Goal: Task Accomplishment & Management: Manage account settings

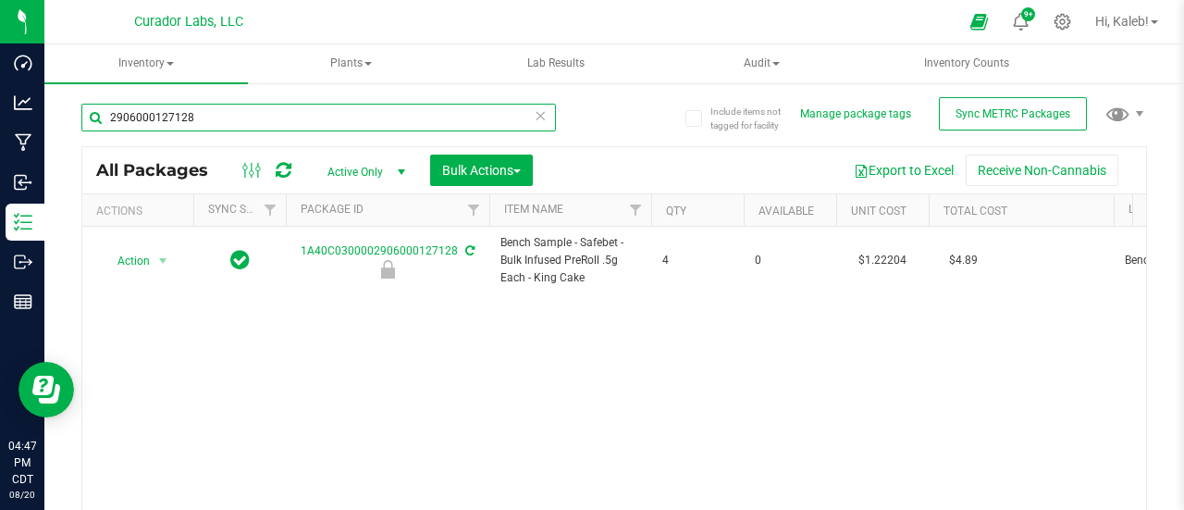
scroll to position [0, 173]
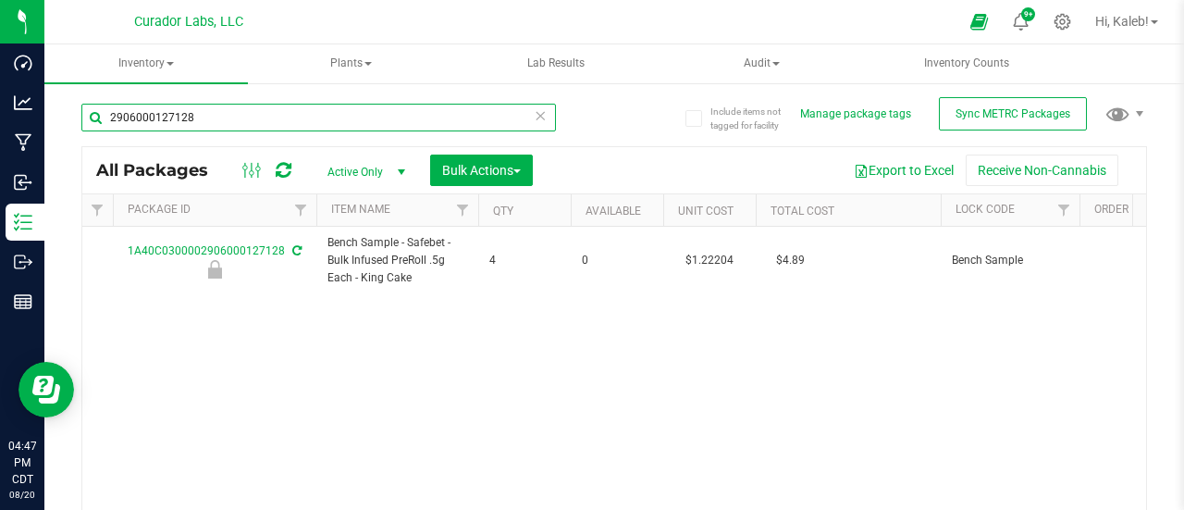
click at [179, 121] on input "2906000127128" at bounding box center [318, 118] width 475 height 28
paste input "06000132920"
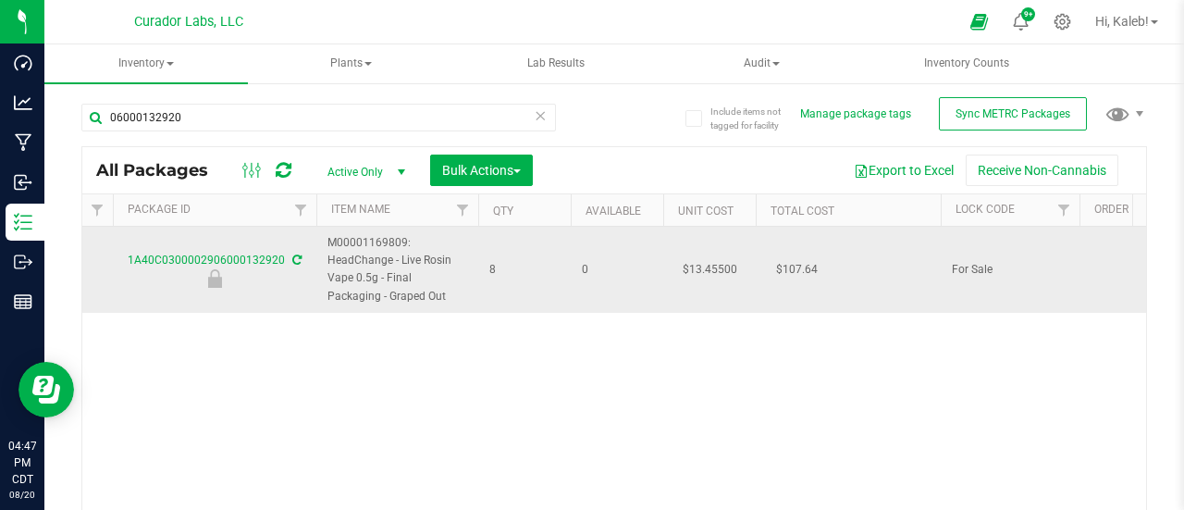
click at [707, 266] on td "$13.45500" at bounding box center [709, 270] width 93 height 86
click at [707, 266] on input "13.455" at bounding box center [705, 269] width 84 height 26
drag, startPoint x: 248, startPoint y: 258, endPoint x: 276, endPoint y: 269, distance: 29.9
click at [276, 269] on div at bounding box center [214, 278] width 209 height 19
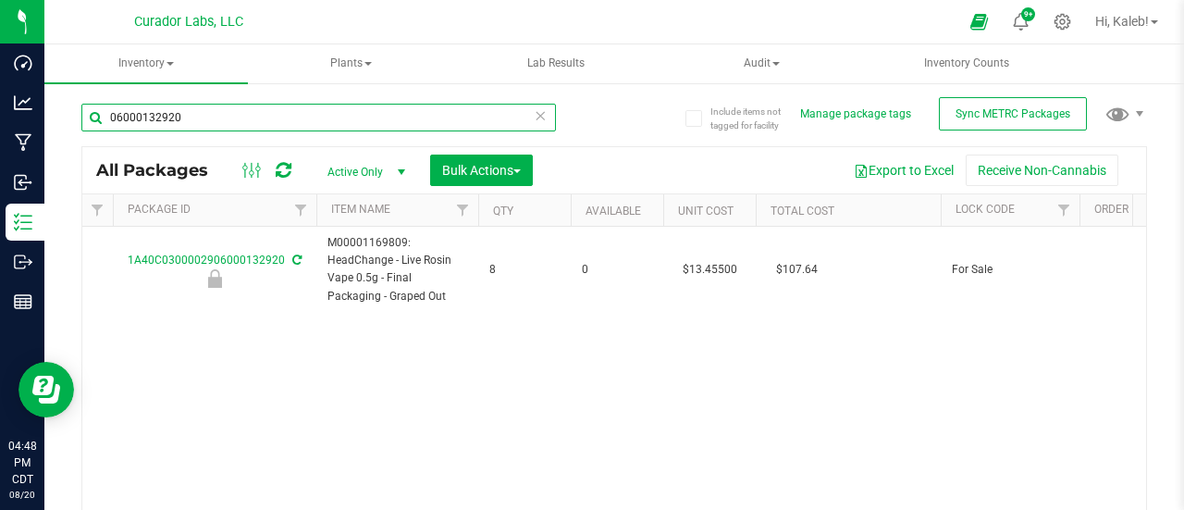
click at [155, 116] on input "06000132920" at bounding box center [318, 118] width 475 height 28
paste input "0002906000132868"
click at [155, 116] on input "00002906000132868" at bounding box center [318, 118] width 475 height 28
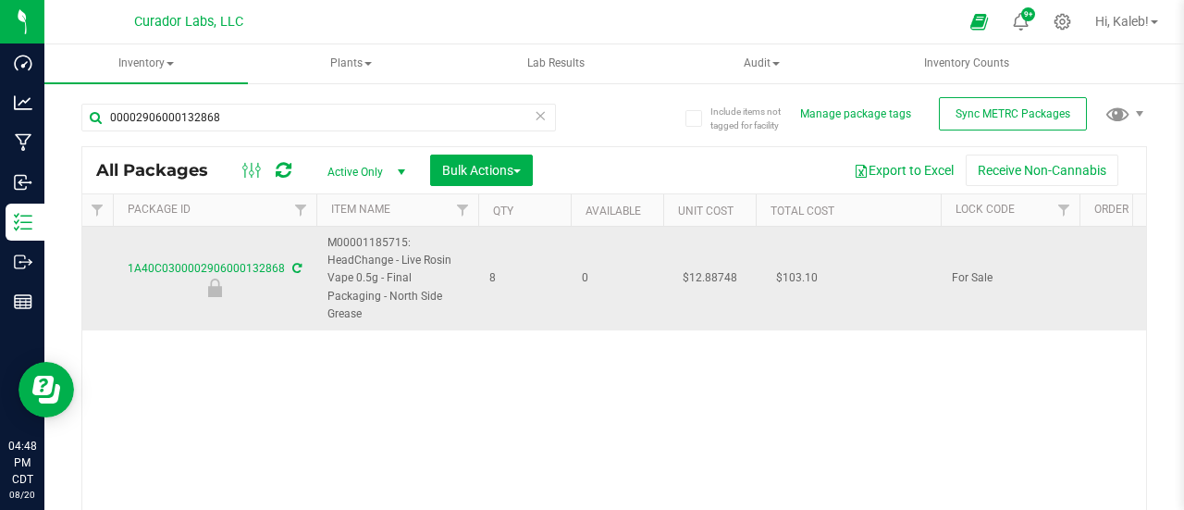
click at [698, 264] on td "$12.88748" at bounding box center [709, 279] width 93 height 104
click at [698, 266] on input "12.88748" at bounding box center [705, 279] width 84 height 26
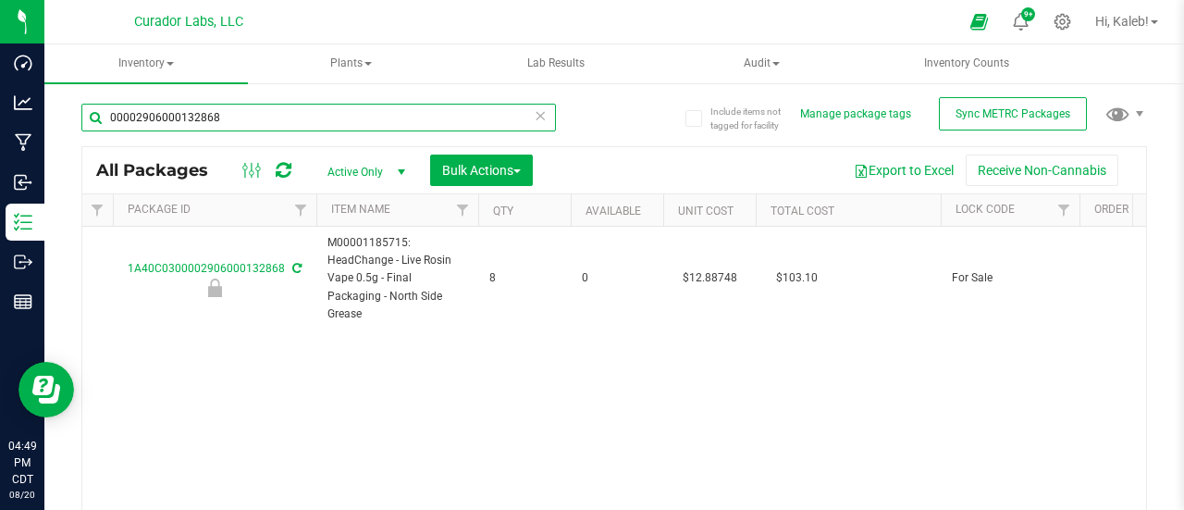
click at [200, 108] on input "00002906000132868" at bounding box center [318, 118] width 475 height 28
paste input "2906000105175"
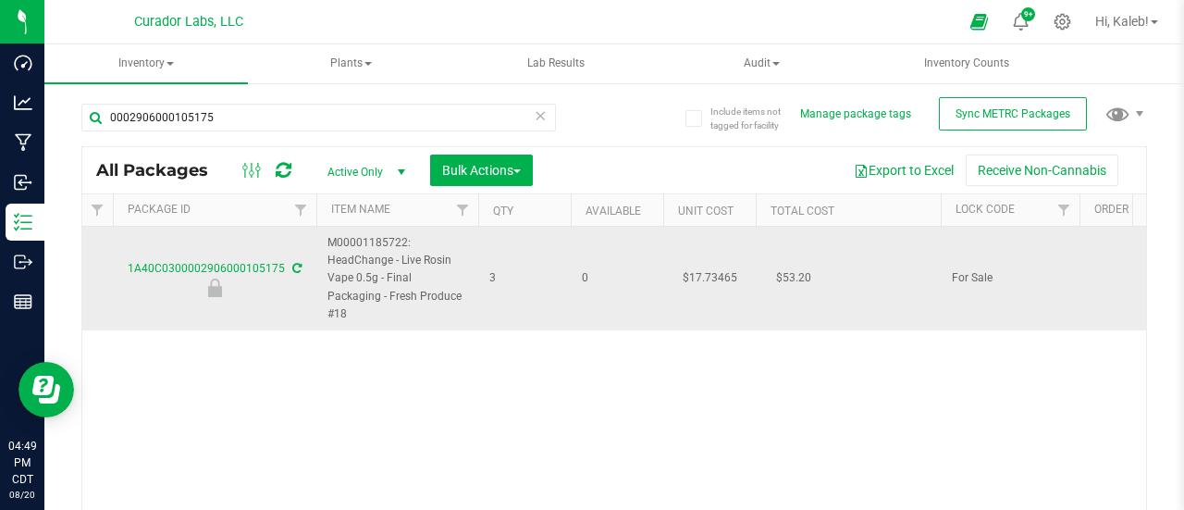
click at [698, 267] on td "$17.73465" at bounding box center [709, 279] width 93 height 104
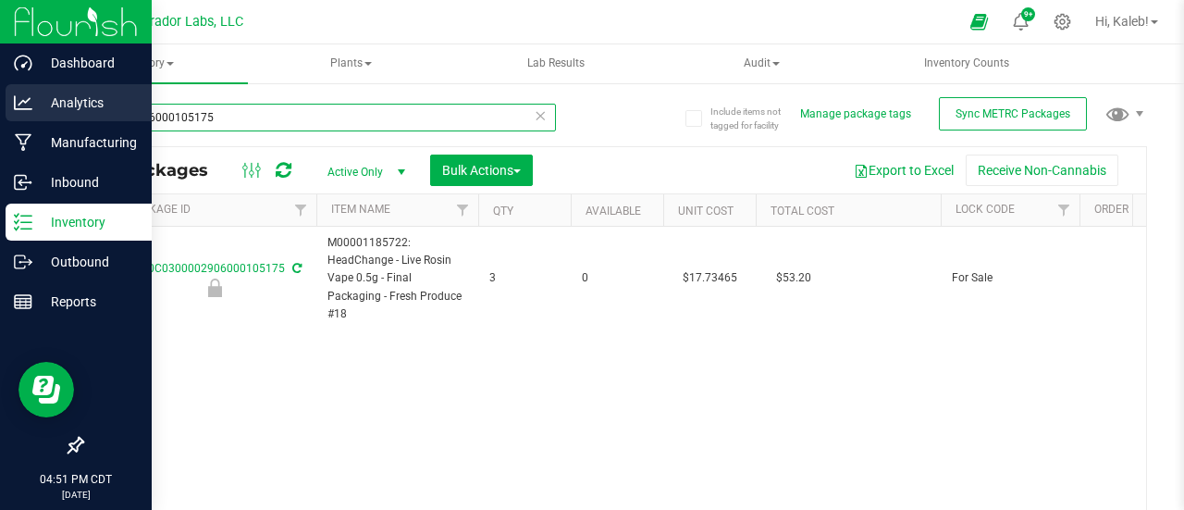
drag, startPoint x: 227, startPoint y: 121, endPoint x: 35, endPoint y: 103, distance: 192.4
click at [35, 103] on div "Dashboard Analytics Manufacturing Inbound Inventory Outbound Reports 04:51 PM C…" at bounding box center [592, 255] width 1184 height 510
paste input "290600009522"
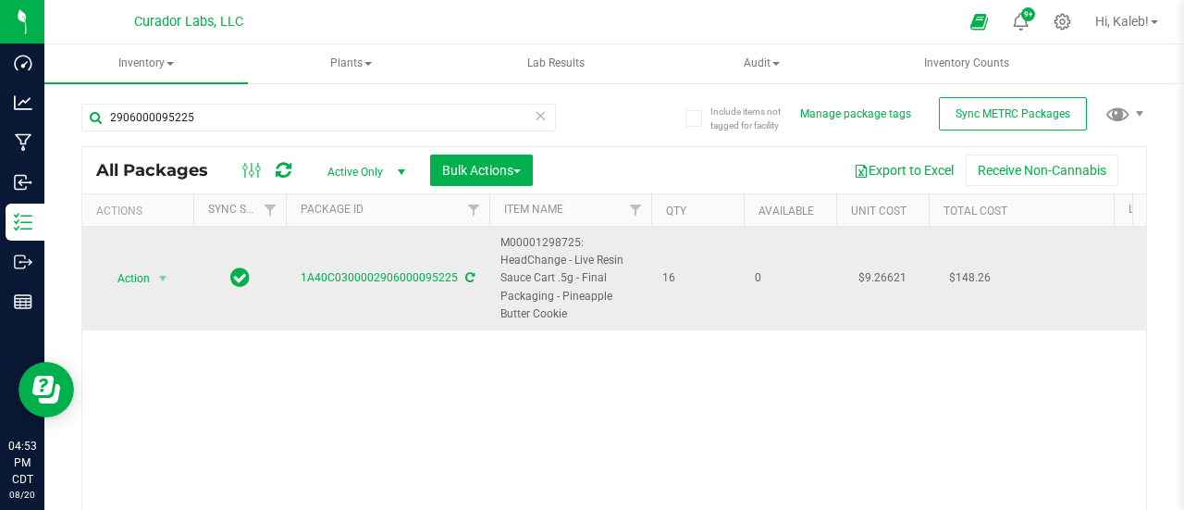
click at [889, 270] on td "$9.26621" at bounding box center [882, 279] width 93 height 104
click at [889, 270] on input "9.26621" at bounding box center [878, 279] width 84 height 26
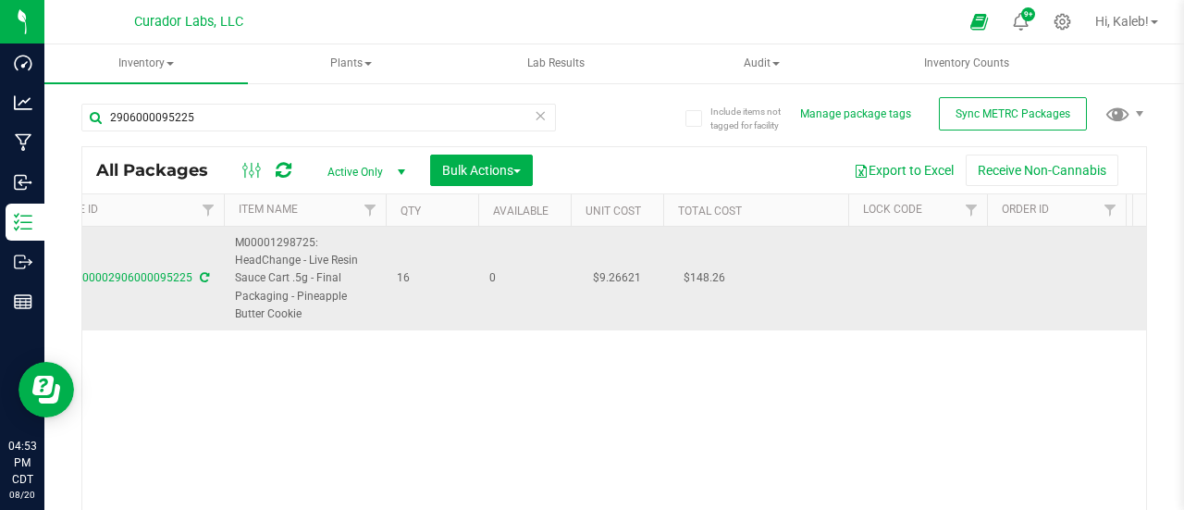
scroll to position [0, 193]
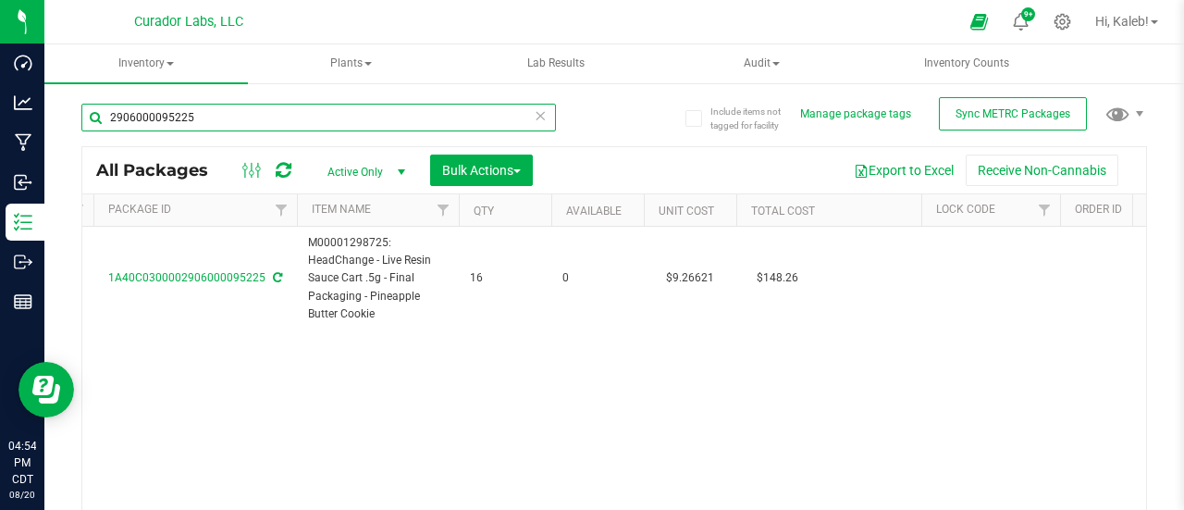
click at [200, 119] on input "2906000095225" at bounding box center [318, 118] width 475 height 28
drag, startPoint x: 176, startPoint y: 117, endPoint x: 241, endPoint y: 118, distance: 65.7
click at [241, 118] on input "2906000095226" at bounding box center [318, 118] width 475 height 28
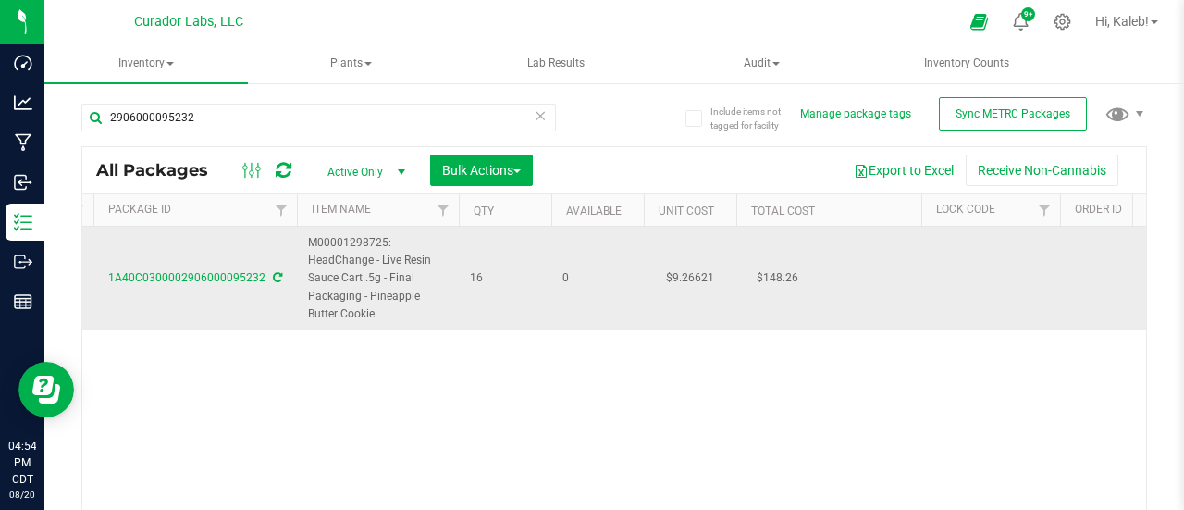
click at [694, 278] on td "$9.26621" at bounding box center [690, 279] width 93 height 104
click at [694, 278] on input "9.26621" at bounding box center [686, 279] width 84 height 26
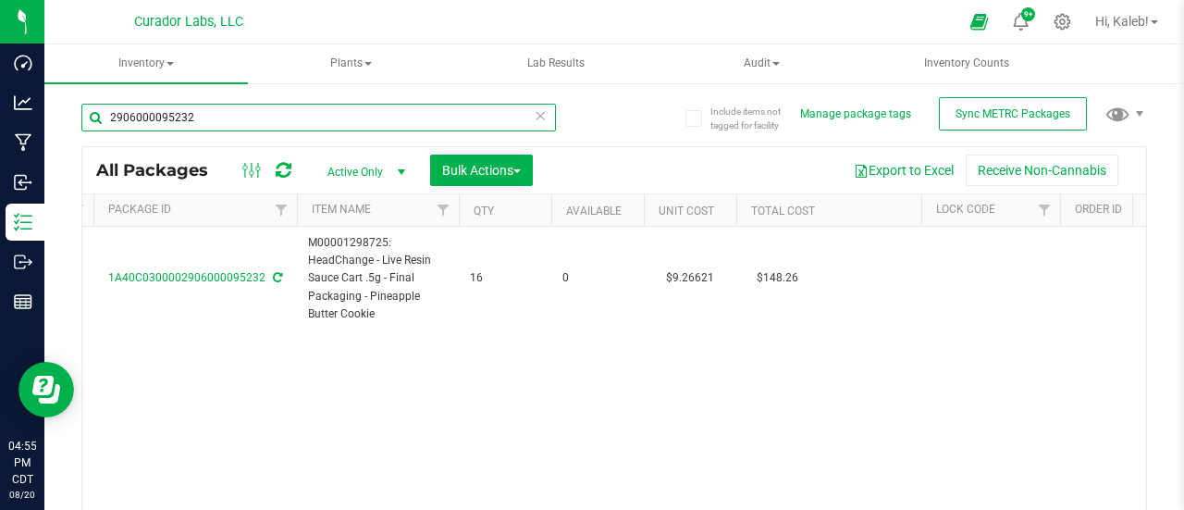
click at [158, 116] on input "2906000095232" at bounding box center [318, 118] width 475 height 28
paste input "M00001349266: HeadChange - Live Sugar 3.5g - Final Packagin…"
click at [158, 116] on input "2906000095232" at bounding box center [318, 118] width 475 height 28
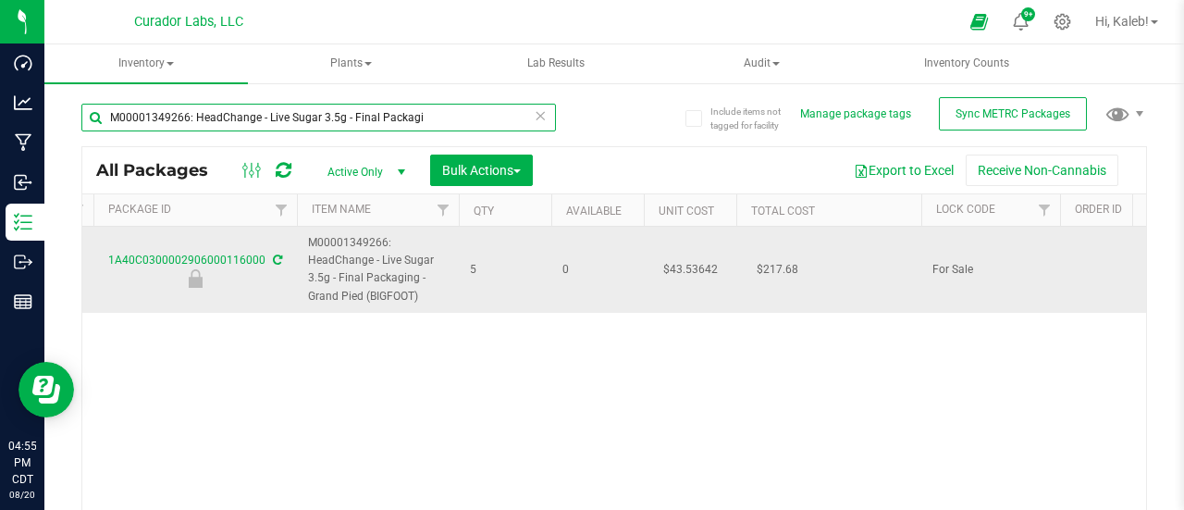
type input "M00001349266: HeadChange - Live Sugar 3.5g - Final Packagi"
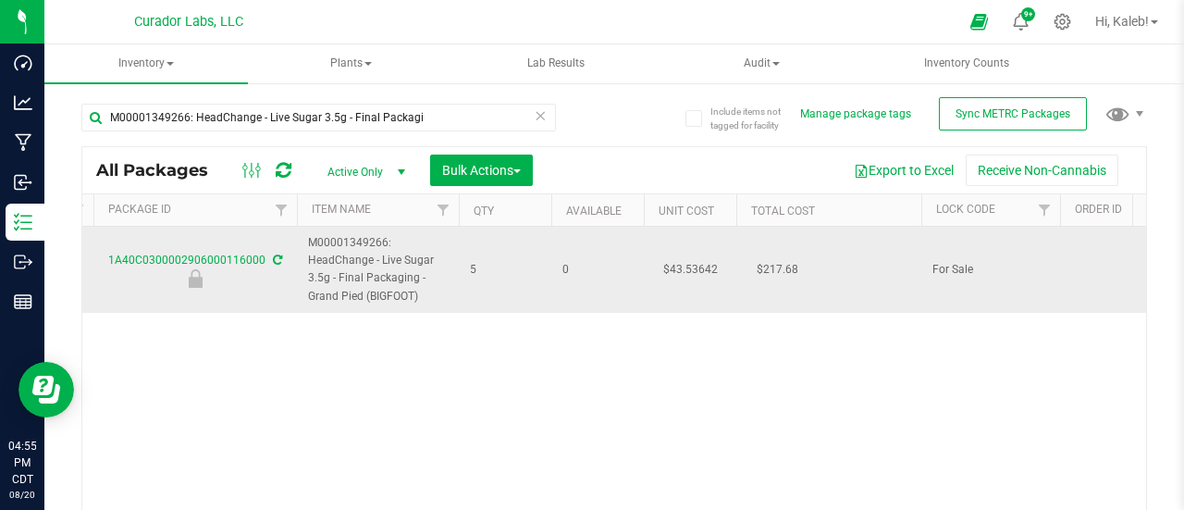
drag, startPoint x: 309, startPoint y: 240, endPoint x: 433, endPoint y: 303, distance: 139.4
click at [433, 303] on span "M00001349266: HeadChange - Live Sugar 3.5g - Final Packaging - Grand Pied (BIGF…" at bounding box center [378, 269] width 140 height 71
copy span "M00001349266: HeadChange - Live Sugar 3.5g - Final Packaging - Grand Pied (BIGF…"
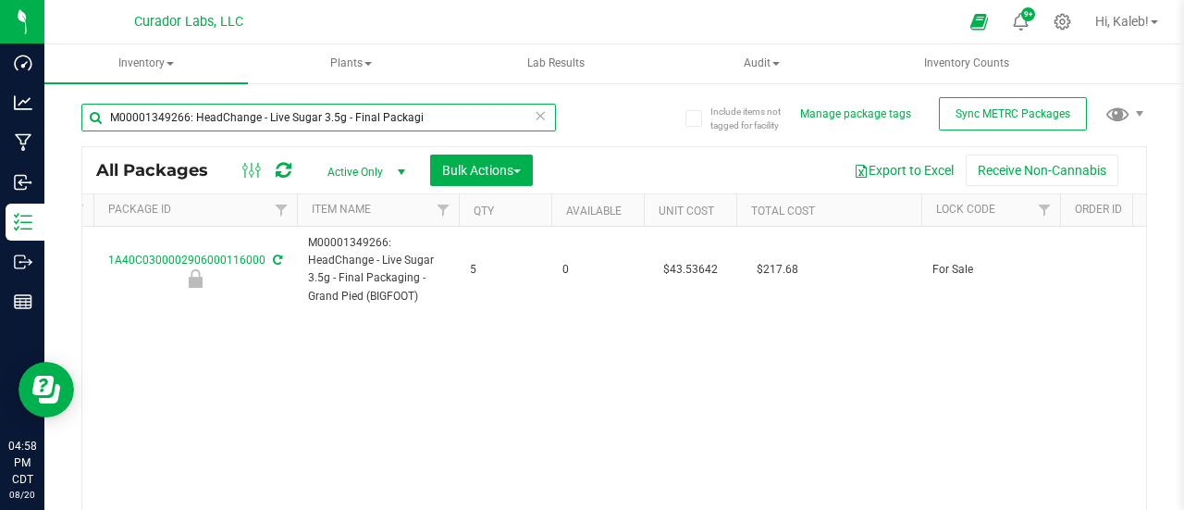
click at [463, 122] on input "M00001349266: HeadChange - Live Sugar 3.5g - Final Packagi" at bounding box center [318, 118] width 475 height 28
paste input "M00001362469"
type input "M00001362469"
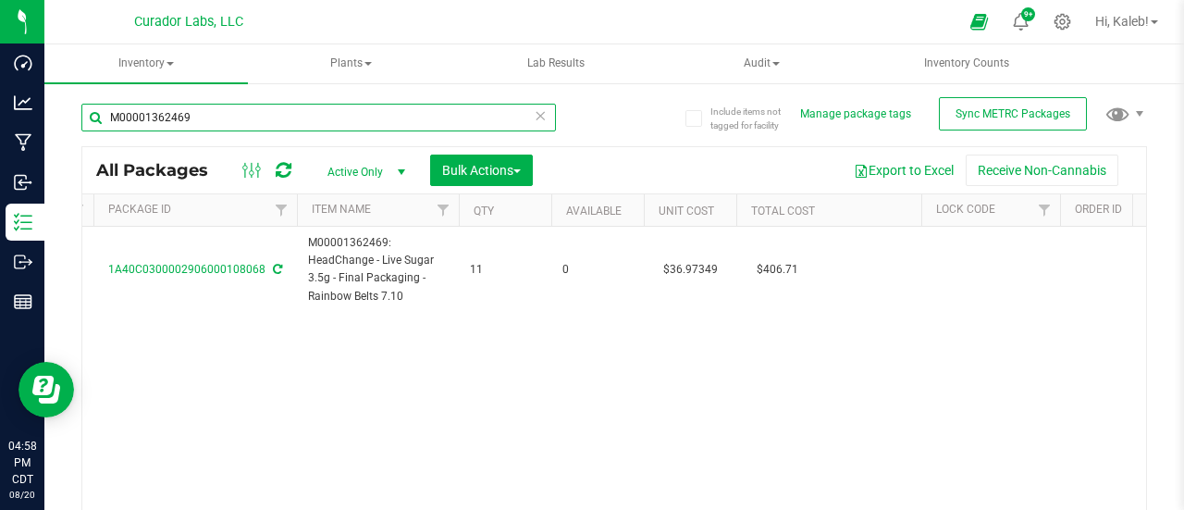
type input "2025-08-07"
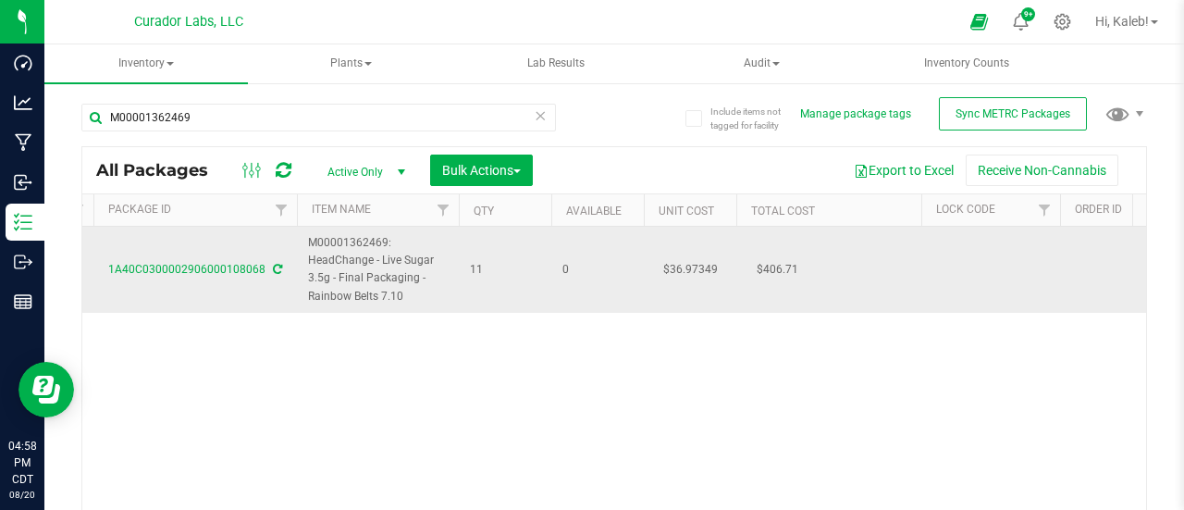
drag, startPoint x: 308, startPoint y: 236, endPoint x: 436, endPoint y: 293, distance: 140.0
click at [436, 293] on span "M00001362469: HeadChange - Live Sugar 3.5g - Final Packaging - Rainbow Belts 7.…" at bounding box center [378, 269] width 140 height 71
copy span "M00001362469: HeadChange - Live Sugar 3.5g - Final Packaging - Rainbow Belts 7.…"
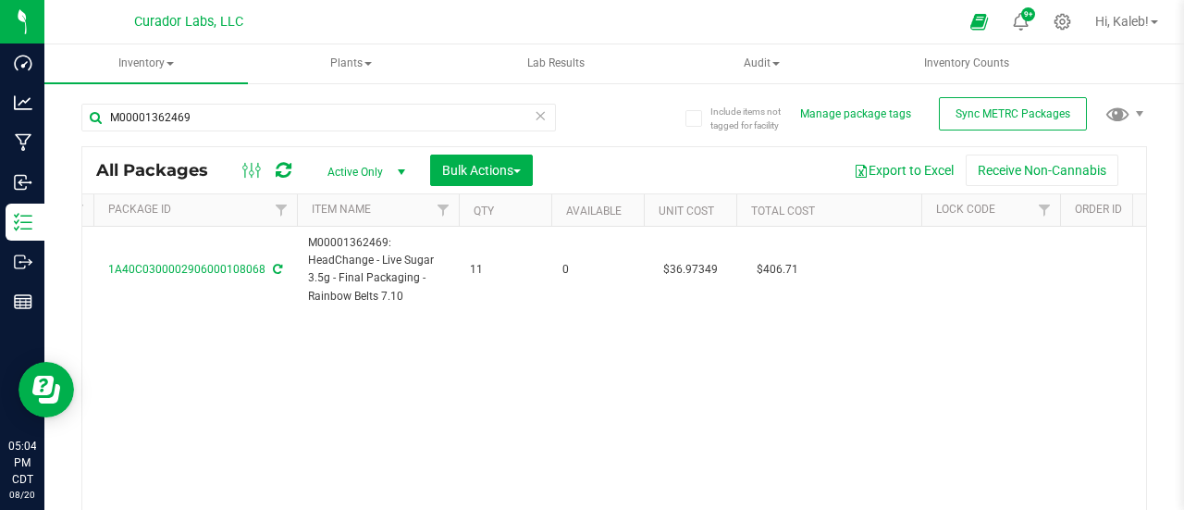
click at [537, 319] on div "Action Action Adjust qty Create package Edit attributes Global inventory Locate…" at bounding box center [614, 387] width 1064 height 321
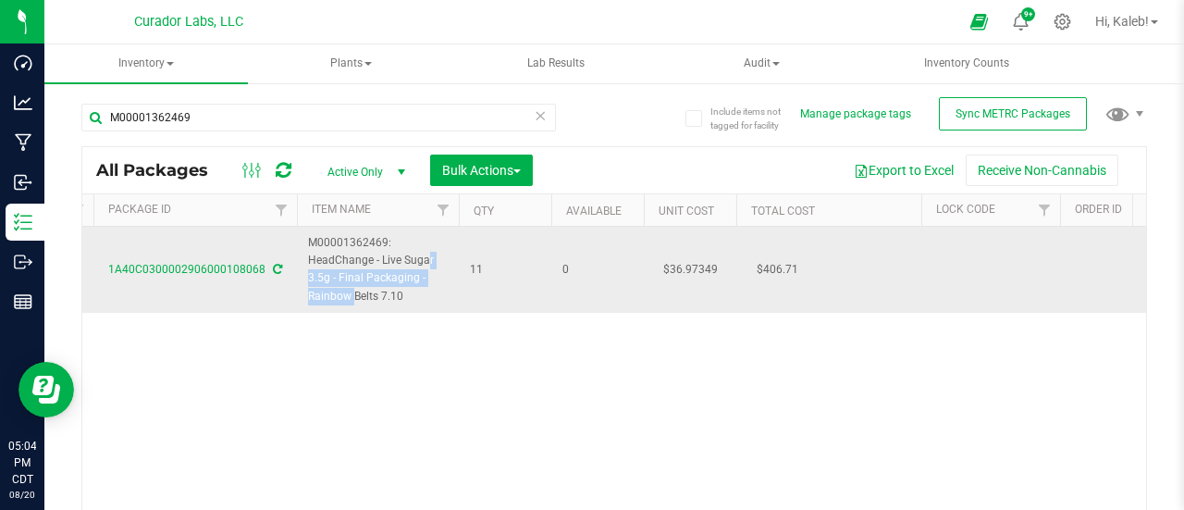
drag, startPoint x: 379, startPoint y: 257, endPoint x: 434, endPoint y: 275, distance: 57.3
click at [434, 275] on span "M00001362469: HeadChange - Live Sugar 3.5g - Final Packaging - Rainbow Belts 7.…" at bounding box center [378, 269] width 140 height 71
copy span "Live Sugar 3.5g - Final Packaging -"
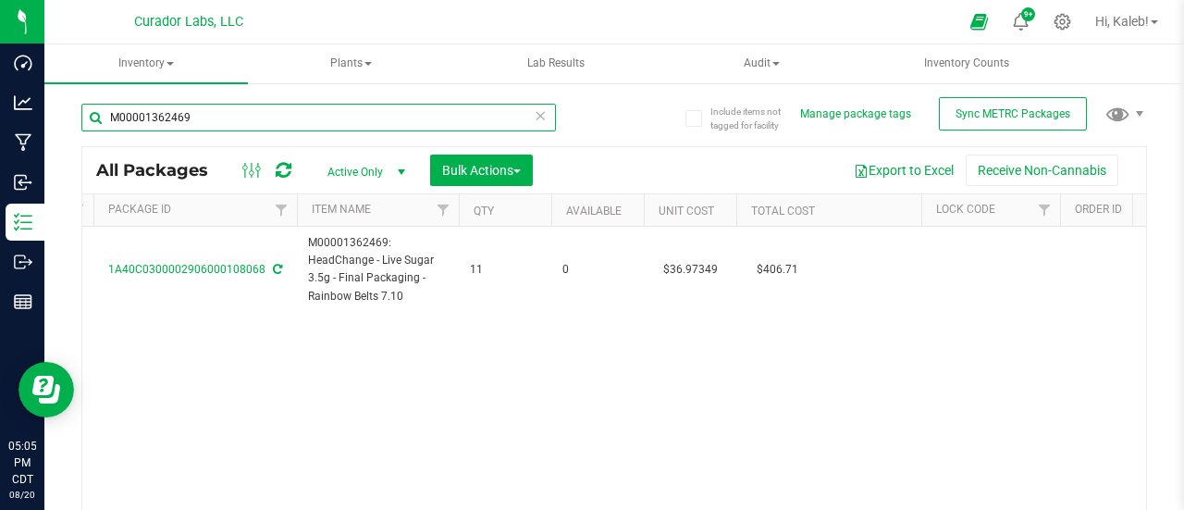
click at [165, 114] on input "M00001362469" at bounding box center [318, 118] width 475 height 28
paste input "5 ea"
click at [165, 114] on input "5 ea" at bounding box center [318, 118] width 475 height 28
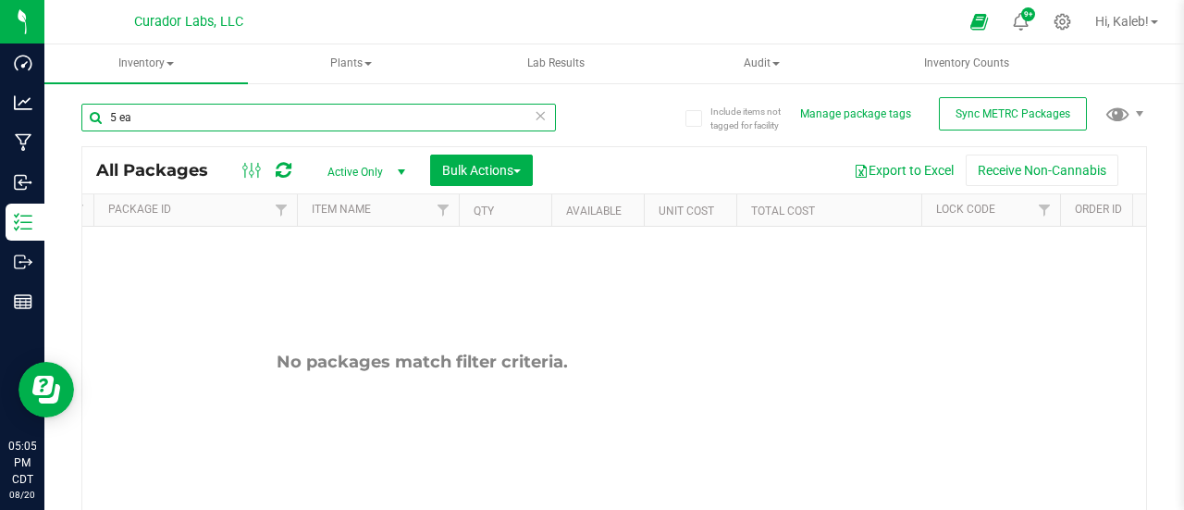
drag, startPoint x: 143, startPoint y: 119, endPoint x: 62, endPoint y: 119, distance: 81.4
click at [62, 119] on div "Include items not tagged for facility Manage package tags Sync METRC Packages 5…" at bounding box center [614, 363] width 1140 height 564
paste input "6000116000"
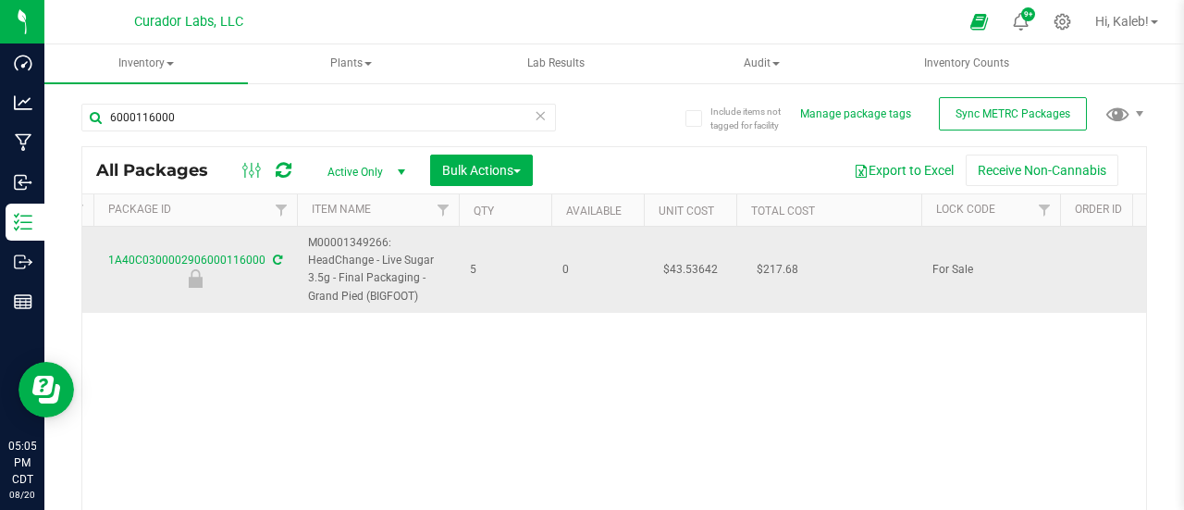
click at [698, 267] on td "$43.53642" at bounding box center [690, 270] width 93 height 86
click at [0, 0] on input "43.53642" at bounding box center [0, 0] width 0 height 0
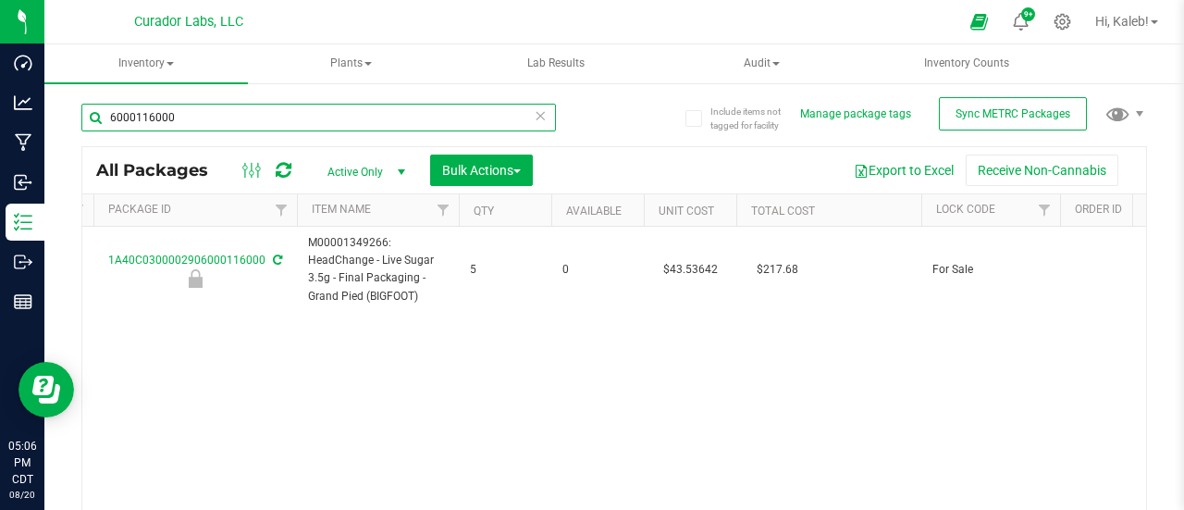
click at [232, 125] on input "6000116000" at bounding box center [318, 118] width 475 height 28
paste input "06000163889"
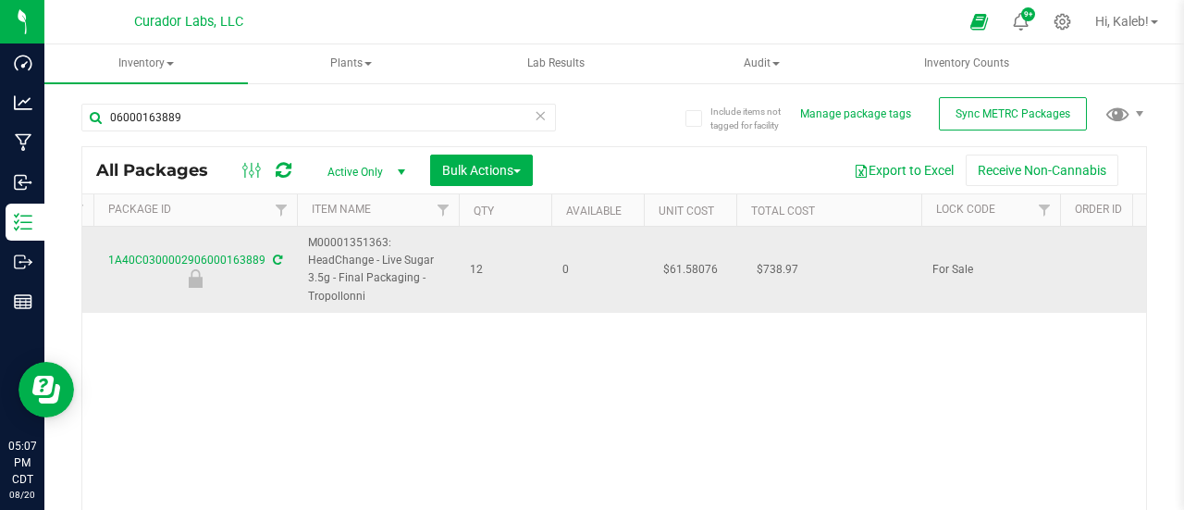
click at [697, 266] on td "$61.58076" at bounding box center [690, 270] width 93 height 86
click at [697, 266] on input "61.58076" at bounding box center [686, 269] width 84 height 26
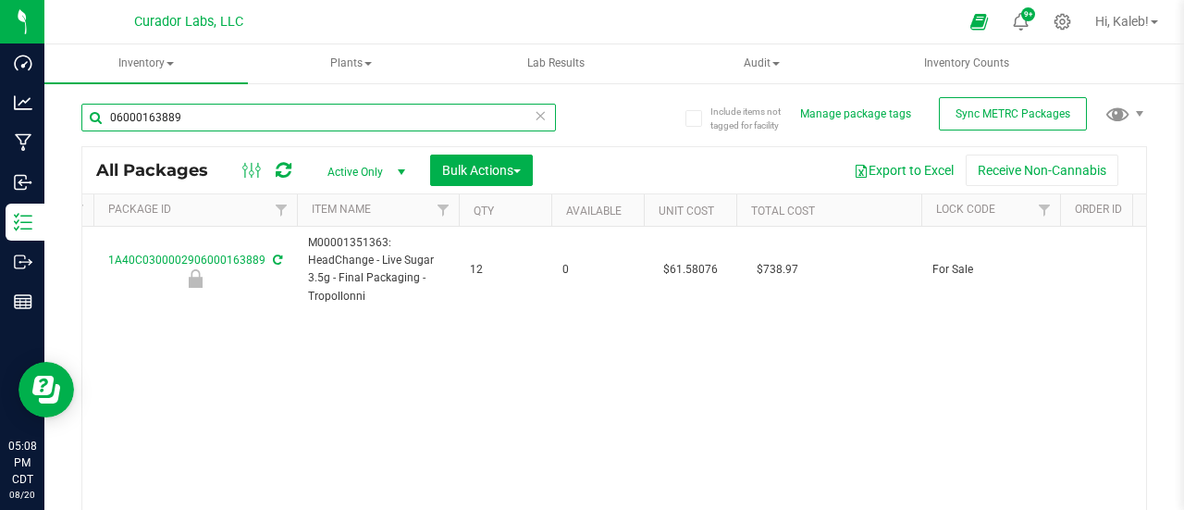
click at [269, 117] on input "06000163889" at bounding box center [318, 118] width 475 height 28
paste input "M00001351363: HeadChange - Live Sugar 3.5g - Final Packaging - Tropollonni"
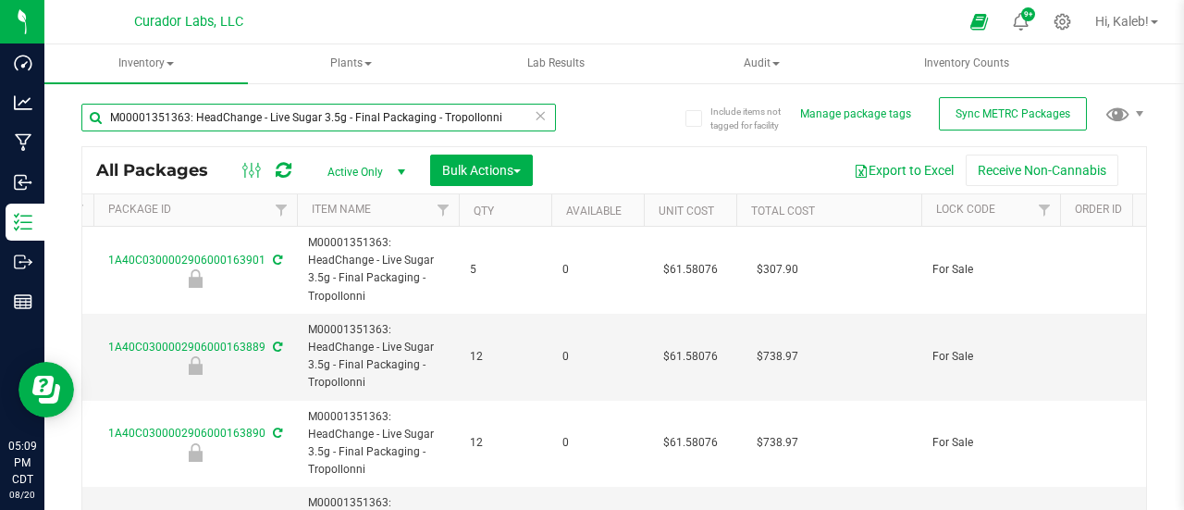
drag, startPoint x: 516, startPoint y: 119, endPoint x: 78, endPoint y: 127, distance: 438.6
click at [78, 127] on div "Include items not tagged for facility Manage package tags Sync METRC Packages M…" at bounding box center [614, 363] width 1140 height 564
paste input "6000116000"
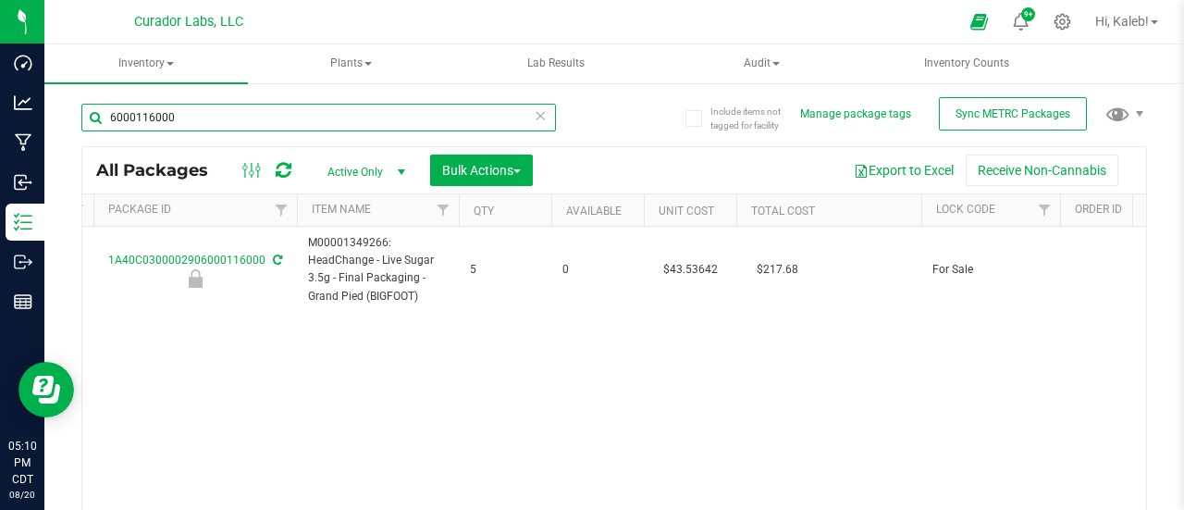
type input "6000116000"
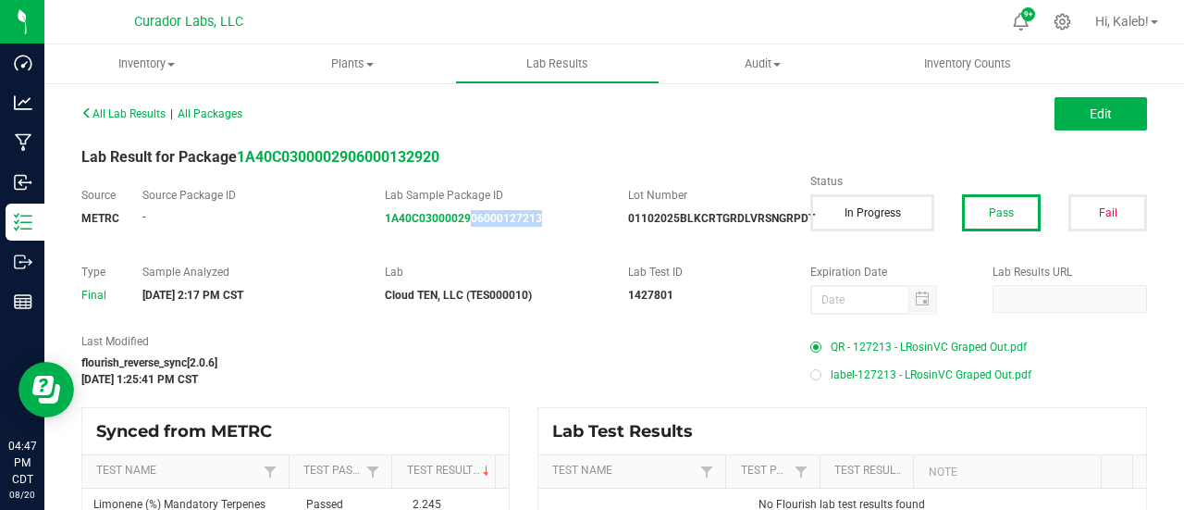
drag, startPoint x: 567, startPoint y: 243, endPoint x: 468, endPoint y: 234, distance: 99.4
click at [468, 234] on div "Source METRC Source Package ID - Lab Sample Package ID 1A40C0300002906000127213…" at bounding box center [615, 216] width 1094 height 58
copy strong "06000127213"
drag, startPoint x: 571, startPoint y: 237, endPoint x: 453, endPoint y: 233, distance: 117.6
click at [453, 233] on div "Source METRC Source Package ID - Lab Sample Package ID 1A40C0300002906000127238…" at bounding box center [615, 216] width 1094 height 58
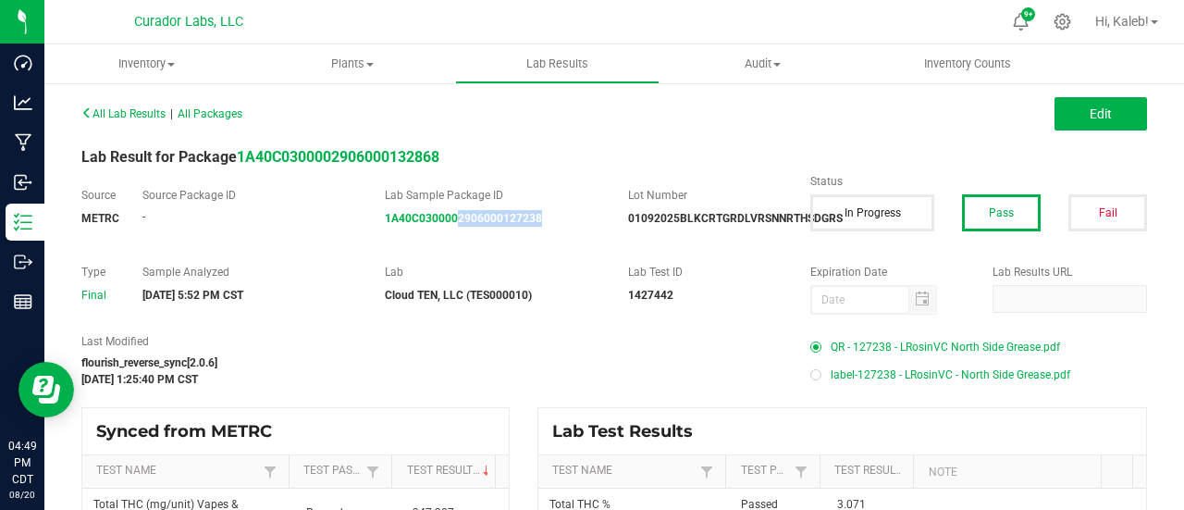
copy strong "2906000127238"
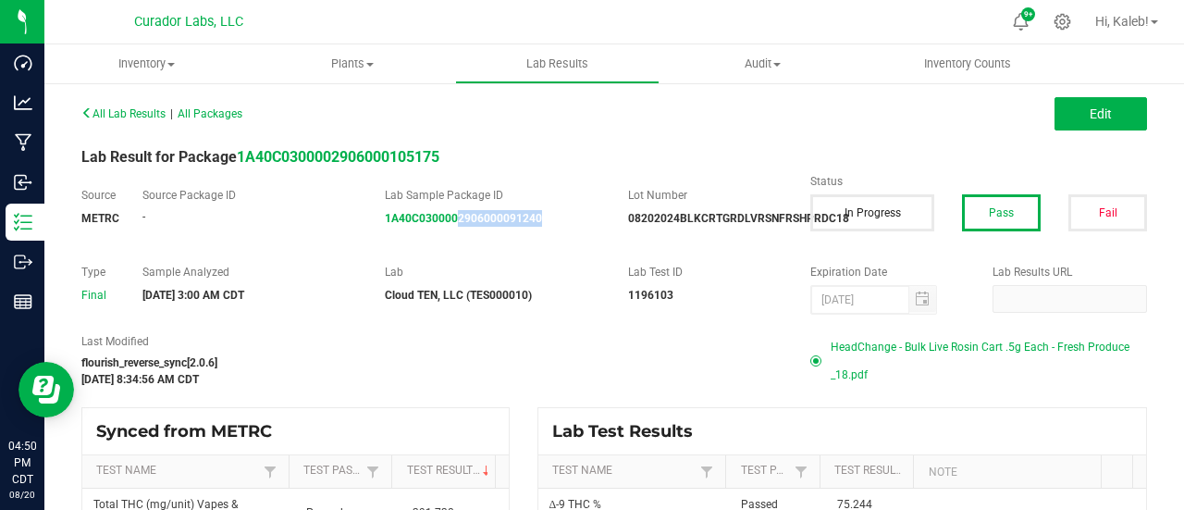
drag, startPoint x: 566, startPoint y: 230, endPoint x: 455, endPoint y: 244, distance: 111.9
click at [455, 244] on div "Source METRC Source Package ID - Lab Sample Package ID 1A40C0300002906000091240…" at bounding box center [615, 216] width 1094 height 58
copy strong "2906000091240"
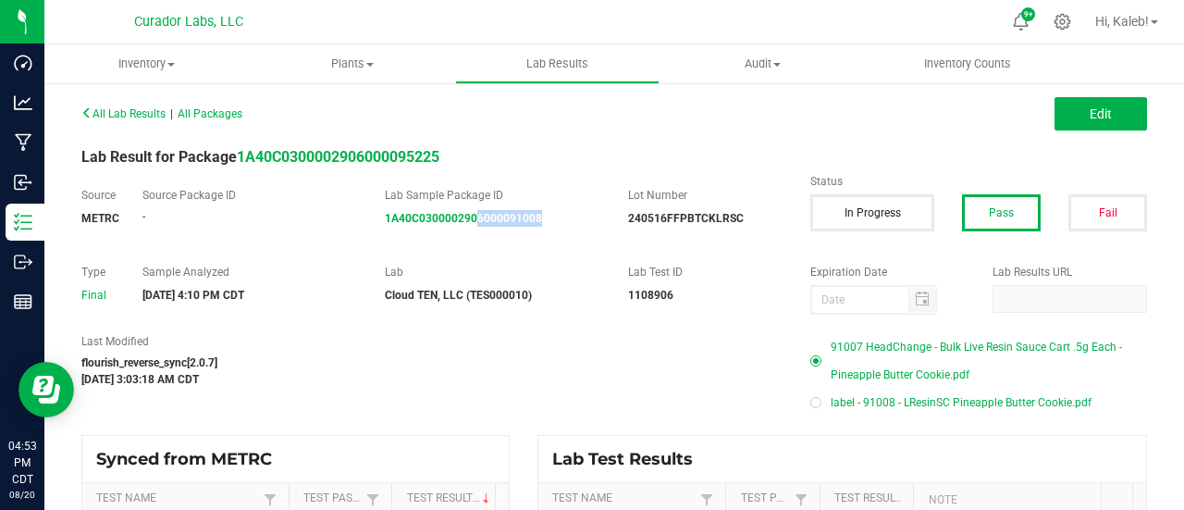
drag, startPoint x: 564, startPoint y: 240, endPoint x: 470, endPoint y: 234, distance: 94.5
click at [470, 234] on div "Source METRC Source Package ID - Lab Sample Package ID 1A40C0300002906000091008…" at bounding box center [615, 216] width 1094 height 58
copy strong "6000091008"
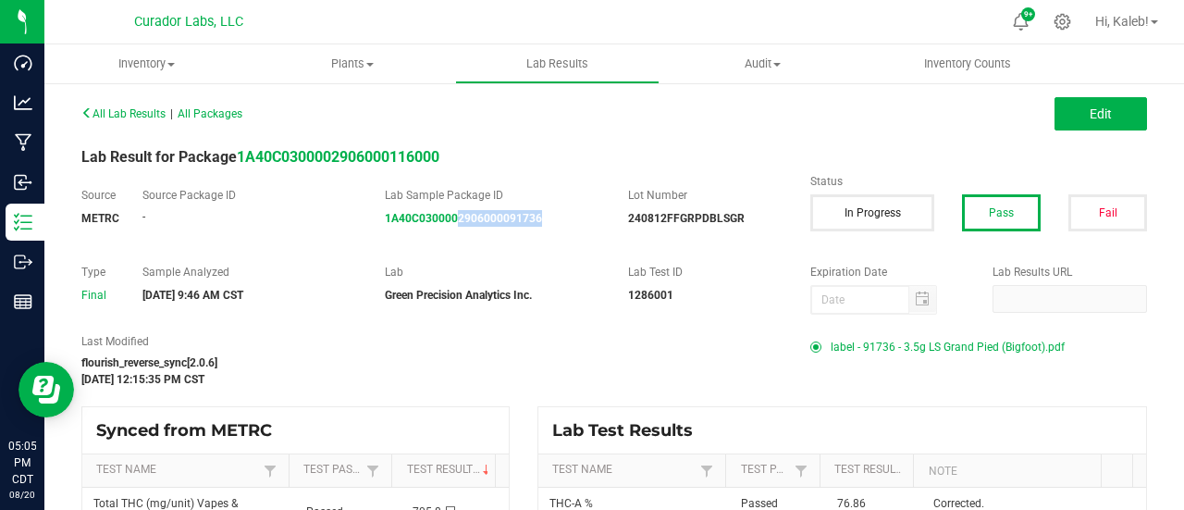
drag, startPoint x: 562, startPoint y: 212, endPoint x: 456, endPoint y: 240, distance: 110.0
click at [456, 240] on div "Source METRC Source Package ID - Lab Sample Package ID 1A40C0300002906000091736…" at bounding box center [615, 216] width 1094 height 58
copy strong "2906000091736"
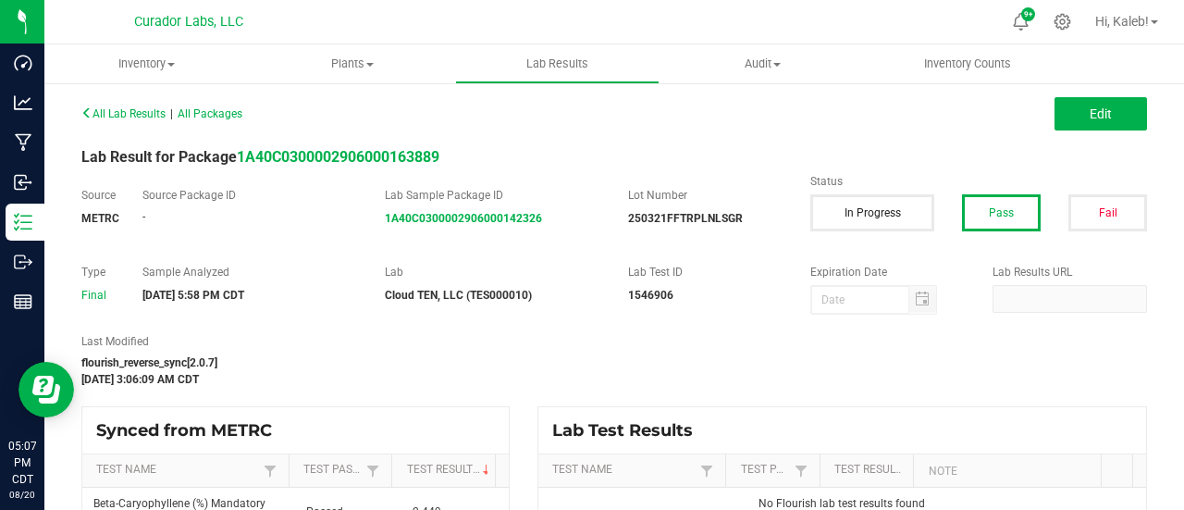
drag, startPoint x: 559, startPoint y: 245, endPoint x: 476, endPoint y: 233, distance: 83.2
click at [476, 233] on div "All Lab Results | All Packages Edit Lab Result for Package 1A40C030000290600016…" at bounding box center [614, 345] width 1066 height 491
click at [476, 234] on div "Source METRC Source Package ID - Lab Sample Package ID 1A40C0300002906000142326…" at bounding box center [615, 216] width 1094 height 58
drag, startPoint x: 558, startPoint y: 231, endPoint x: 468, endPoint y: 237, distance: 89.9
click at [468, 237] on div "Source METRC Source Package ID - Lab Sample Package ID 1A40C0300002906000142326…" at bounding box center [615, 216] width 1094 height 58
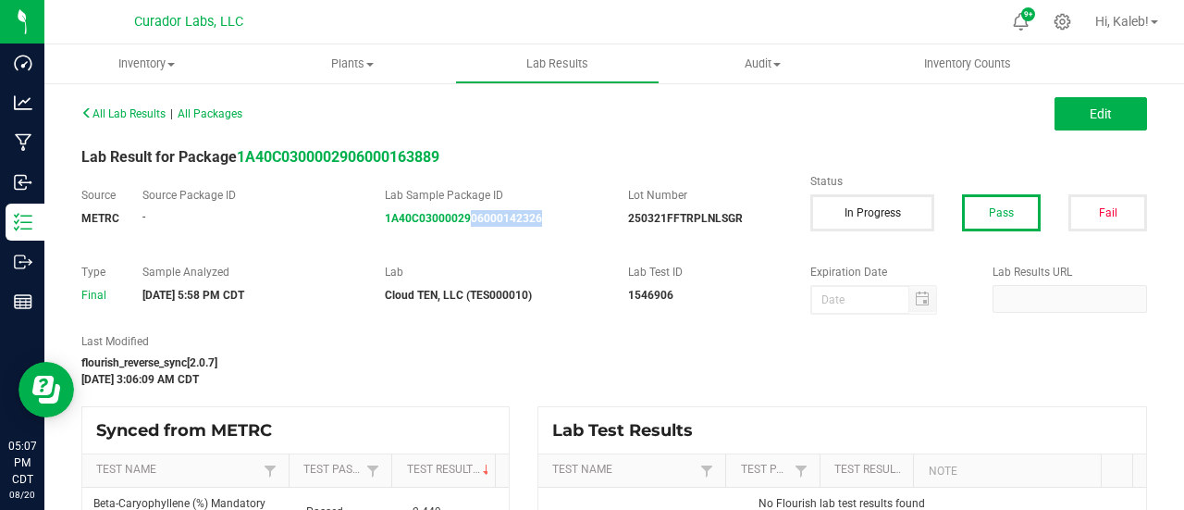
copy strong "06000142326"
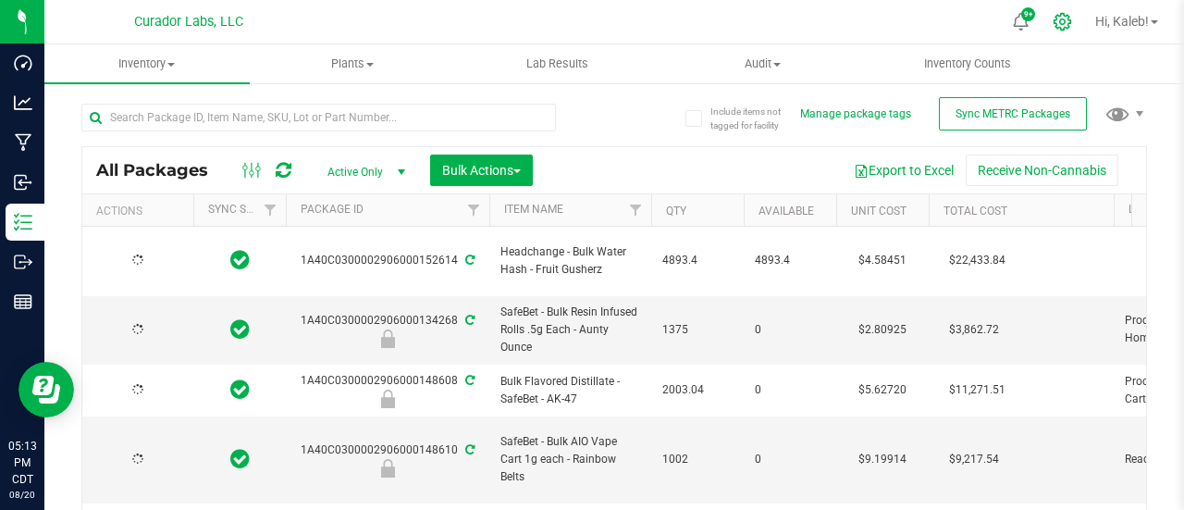
click at [1054, 31] on div at bounding box center [1063, 22] width 46 height 40
type input "[DATE]"
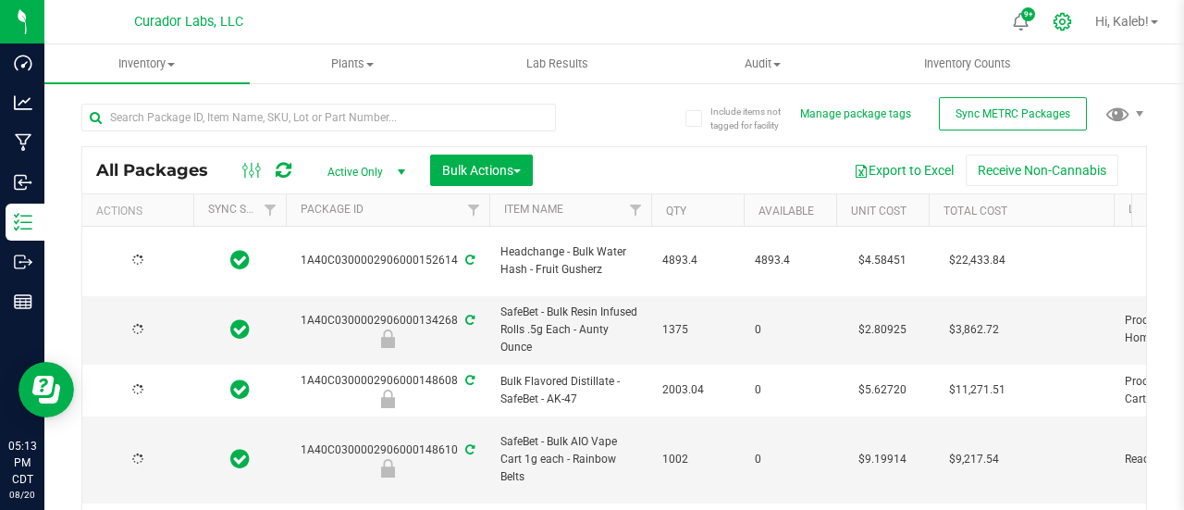
type input "[DATE]"
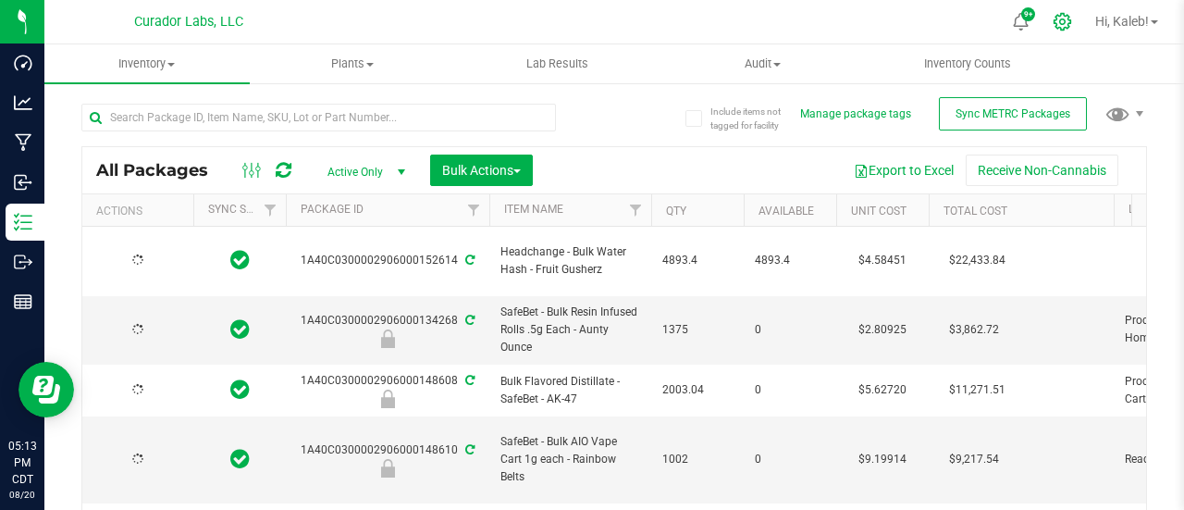
type input "[DATE]"
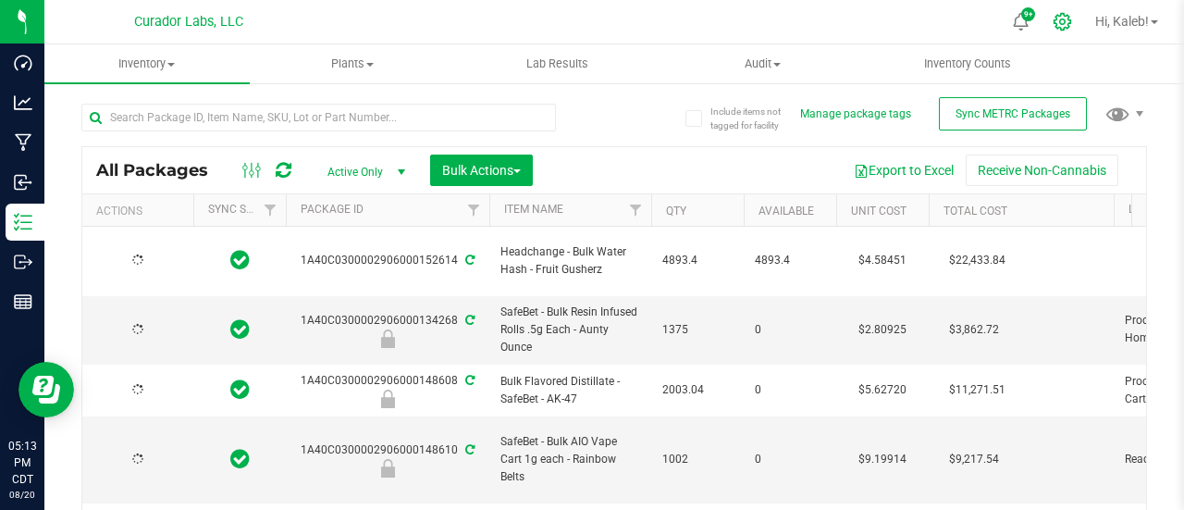
type input "[DATE]"
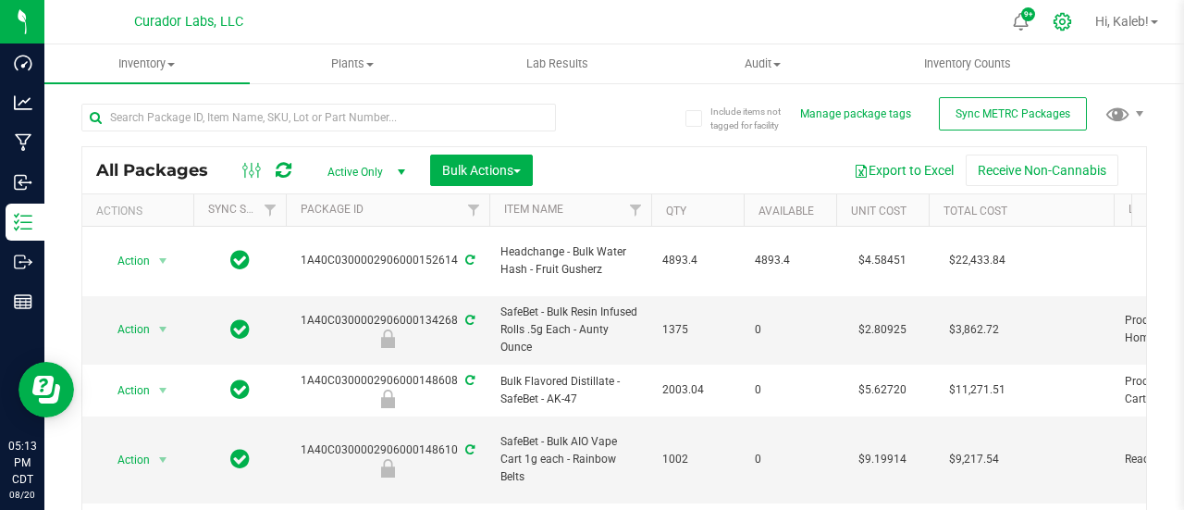
click at [1060, 18] on icon at bounding box center [1062, 21] width 19 height 19
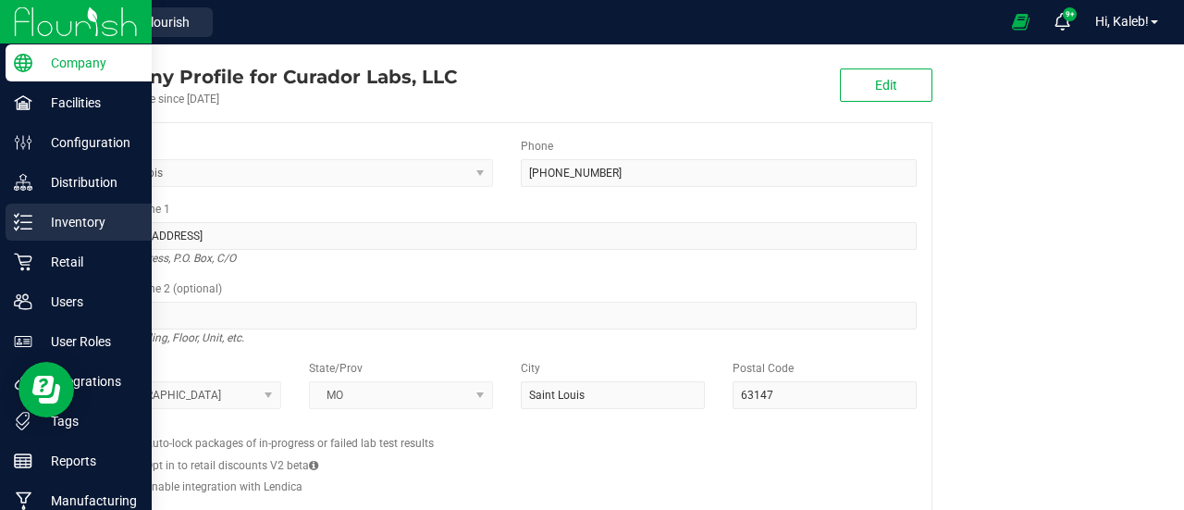
click at [21, 225] on icon at bounding box center [23, 222] width 19 height 19
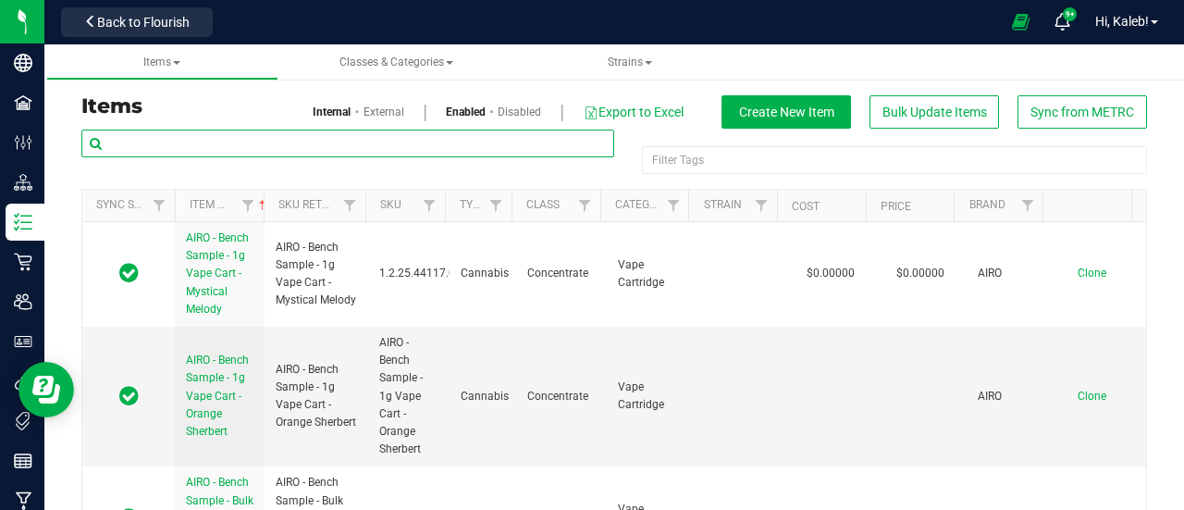
click at [219, 142] on input "text" at bounding box center [347, 144] width 533 height 28
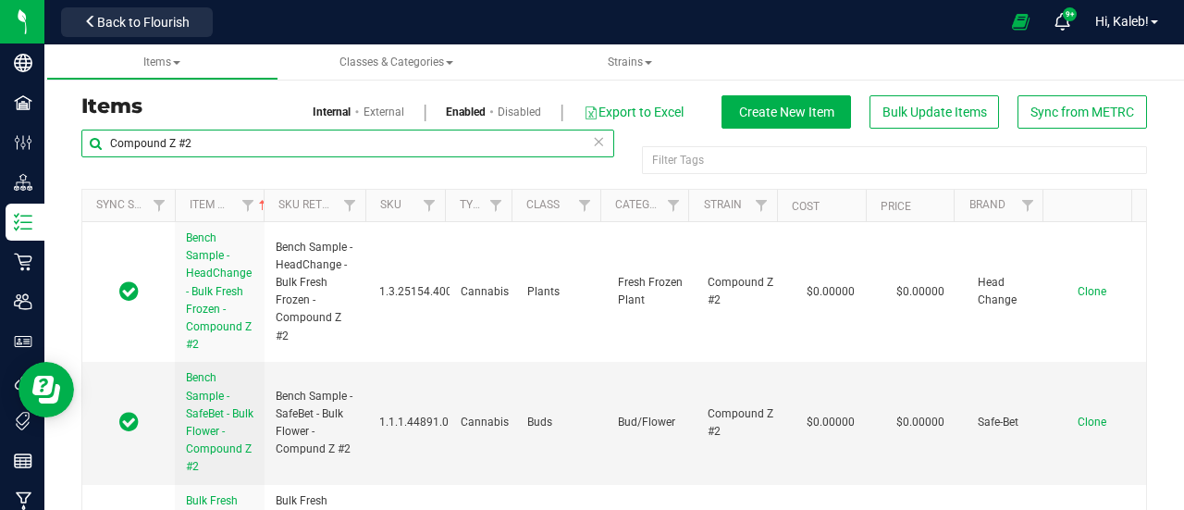
drag, startPoint x: 218, startPoint y: 149, endPoint x: 100, endPoint y: 142, distance: 118.6
click at [100, 142] on input "Compound Z #2" at bounding box center [347, 144] width 533 height 28
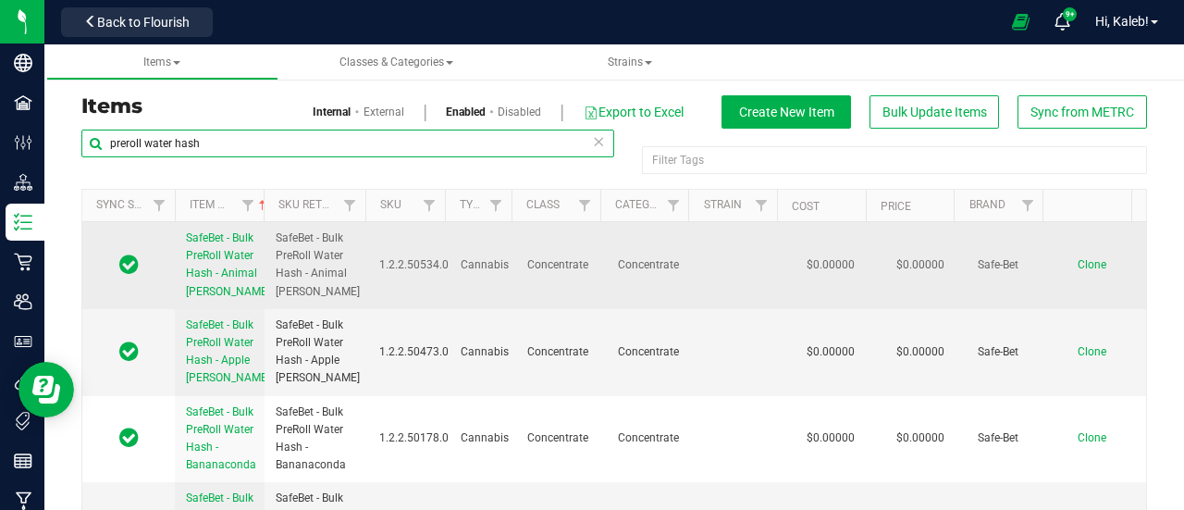
type input "preroll water hash"
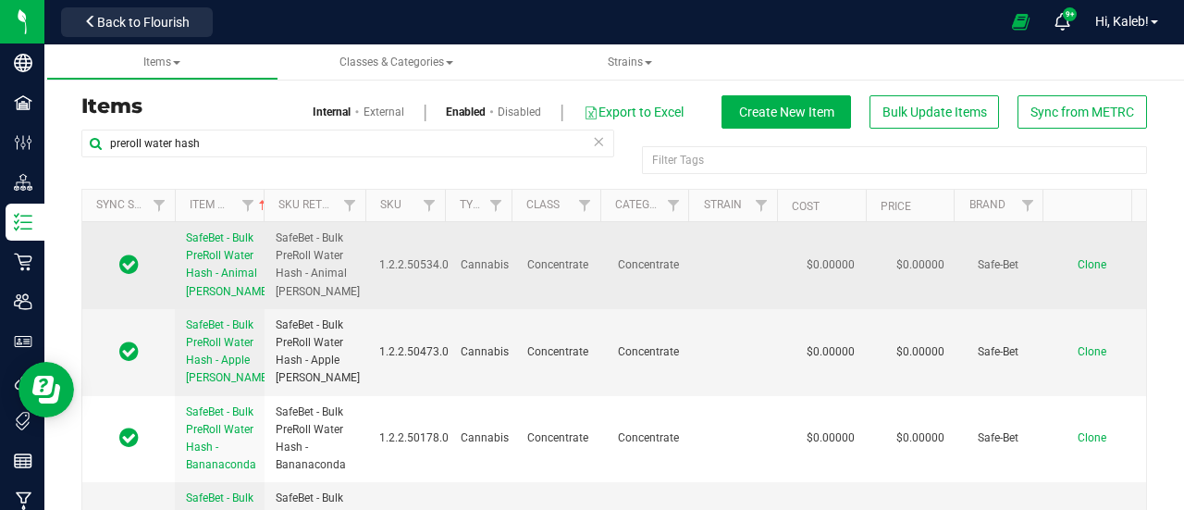
click at [1078, 266] on span "Clone" at bounding box center [1092, 264] width 29 height 13
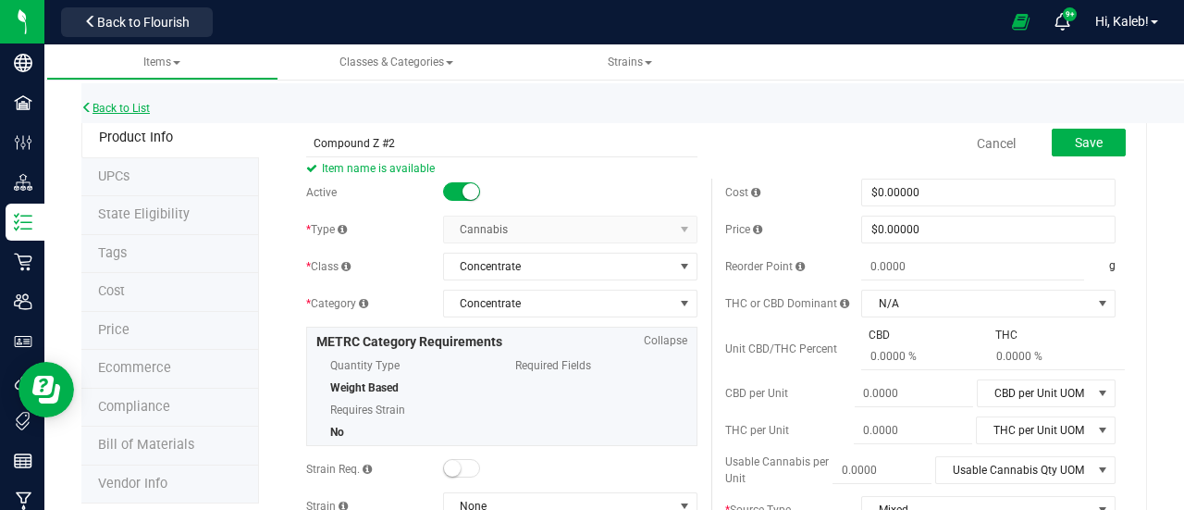
type input "Compound Z #2"
click at [126, 102] on link "Back to List" at bounding box center [115, 108] width 68 height 13
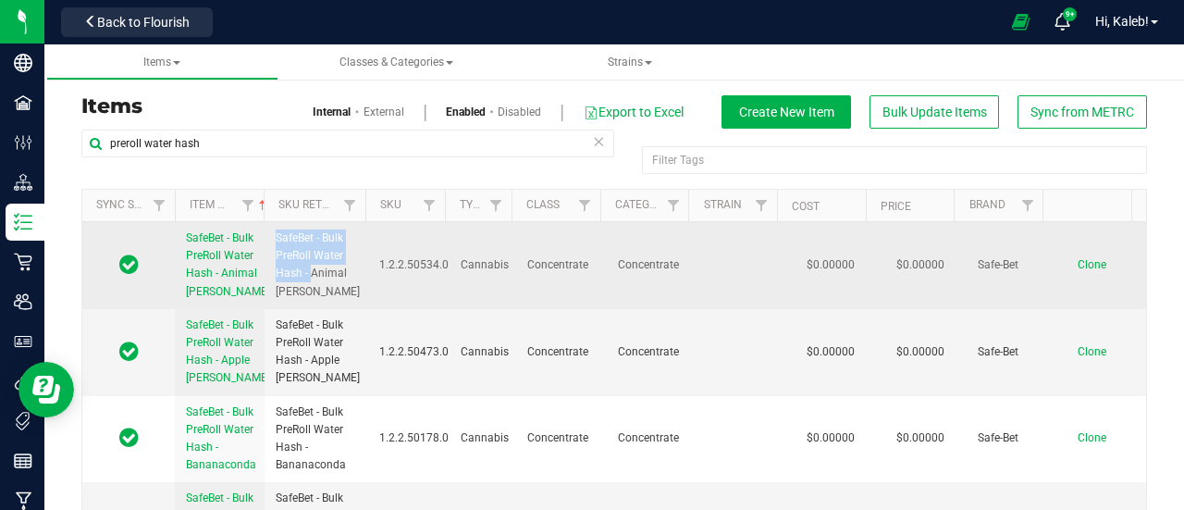
drag, startPoint x: 271, startPoint y: 229, endPoint x: 307, endPoint y: 269, distance: 53.7
click at [307, 269] on td "SafeBet - Bulk PreRoll Water Hash - Animal [PERSON_NAME]" at bounding box center [317, 265] width 104 height 87
copy span "SafeBet - Bulk PreRoll Water Hash -"
click at [1078, 262] on span "Clone" at bounding box center [1092, 264] width 29 height 13
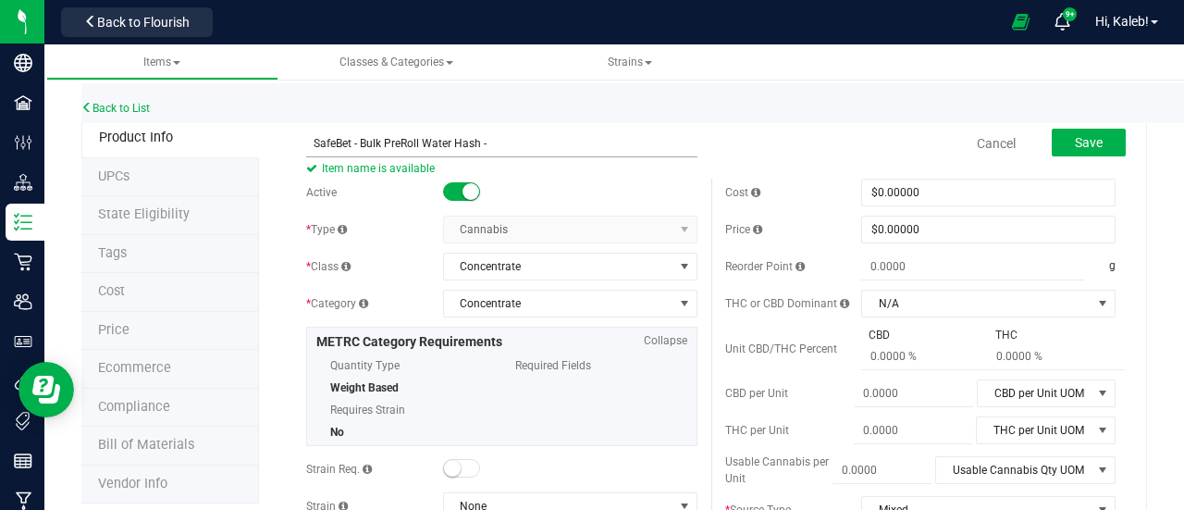
click at [311, 140] on input "SafeBet - Bulk PreRoll Water Hash -" at bounding box center [501, 144] width 391 height 28
click at [588, 138] on input "SafeBet - Bulk PreRoll Water Hash -" at bounding box center [501, 144] width 391 height 28
type input "SafeBet - Bulk PreRoll Water Hash - Compound Z #2"
click at [1092, 138] on button "Save" at bounding box center [1089, 143] width 74 height 28
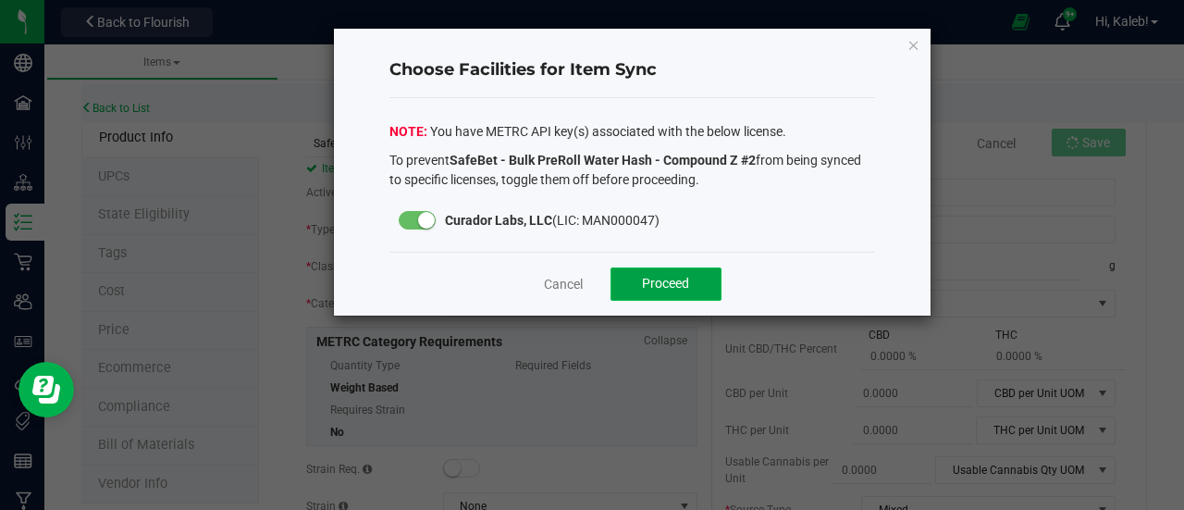
click at [714, 274] on button "Proceed" at bounding box center [666, 283] width 111 height 33
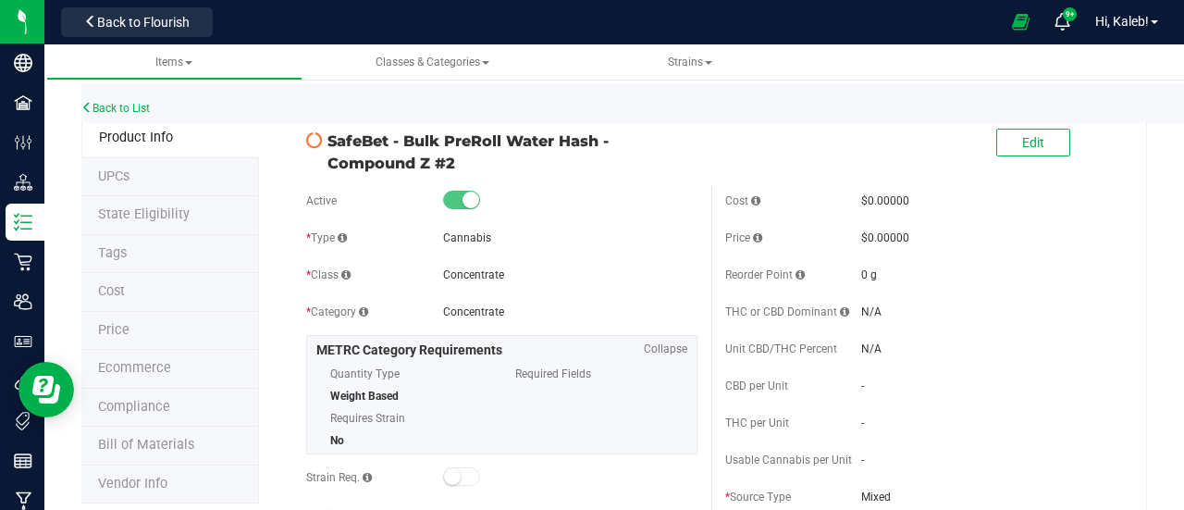
click at [135, 201] on li "State Eligibility" at bounding box center [170, 215] width 178 height 39
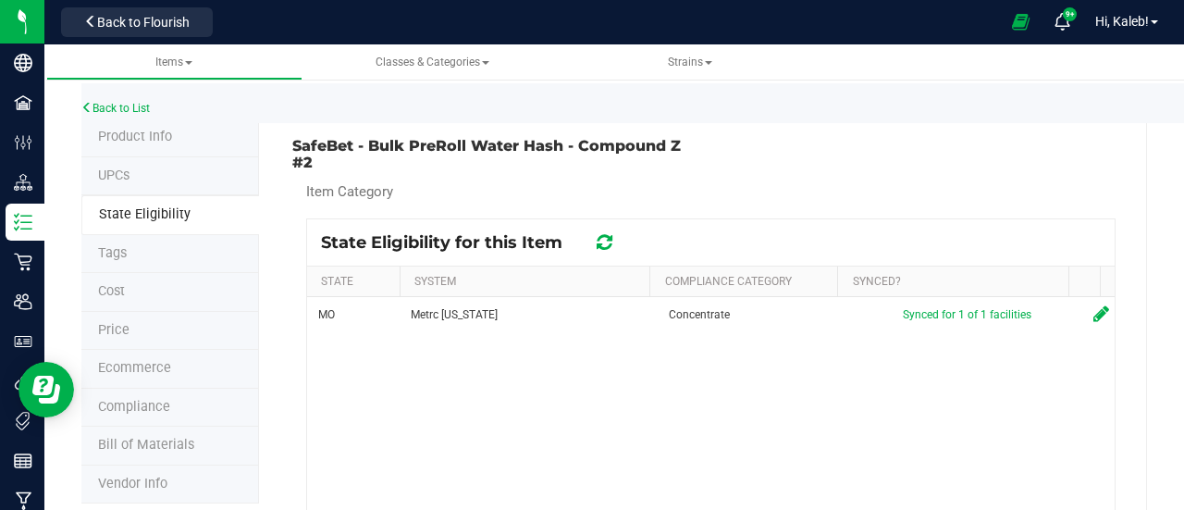
click at [598, 238] on icon at bounding box center [605, 242] width 16 height 19
click at [124, 108] on link "Back to List" at bounding box center [115, 108] width 68 height 13
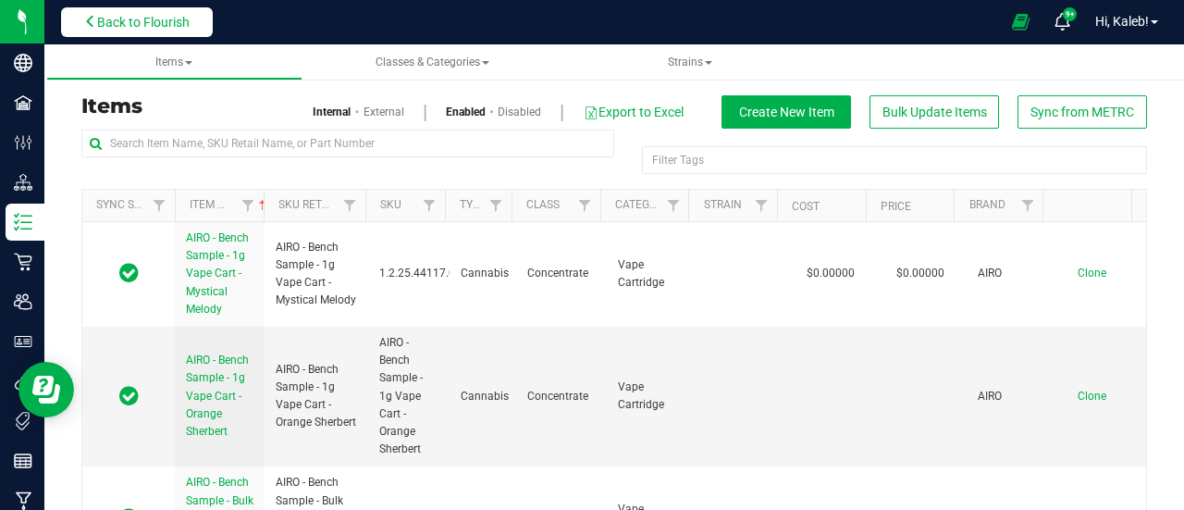
click at [148, 22] on span "Back to Flourish" at bounding box center [143, 22] width 93 height 15
